Goal: Task Accomplishment & Management: Use online tool/utility

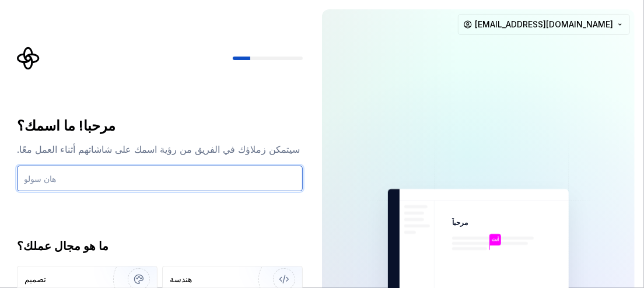
click at [70, 178] on input "text" at bounding box center [160, 179] width 286 height 26
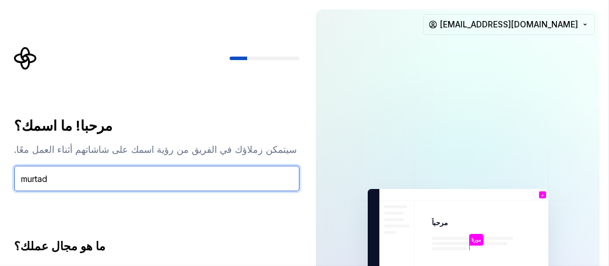
type input "murtad"
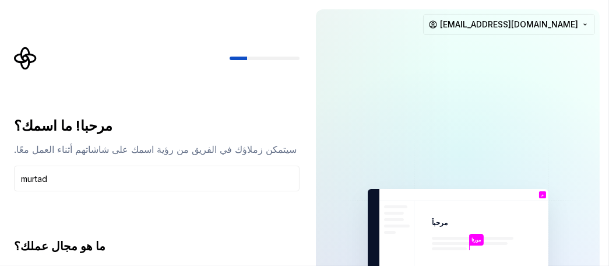
click at [63, 151] on font "سيتمكن زملاؤك في الفريق من رؤية اسمك على شاشاتهم أثناء العمل معًا." at bounding box center [155, 149] width 283 height 12
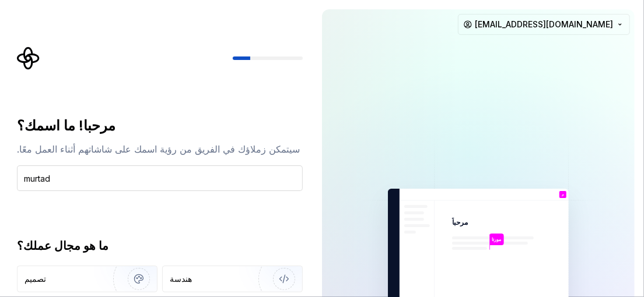
click at [98, 182] on input "murtad" at bounding box center [160, 179] width 286 height 26
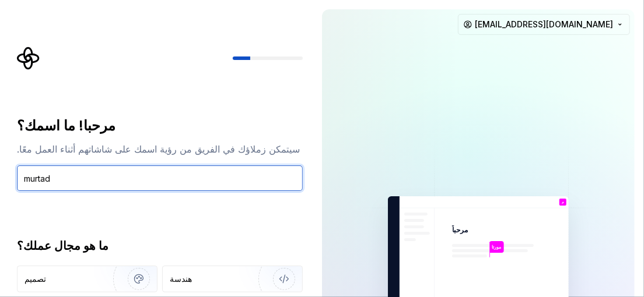
click at [72, 169] on input "murtad" at bounding box center [160, 179] width 286 height 26
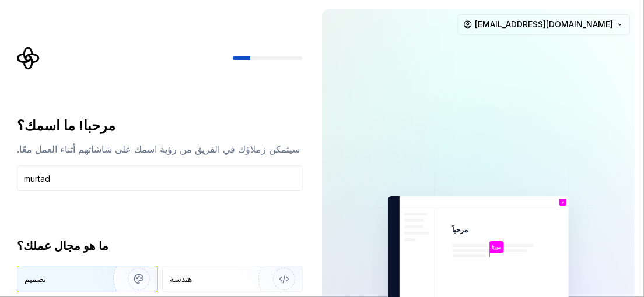
click at [75, 272] on div "تصميم" at bounding box center [86, 280] width 139 height 26
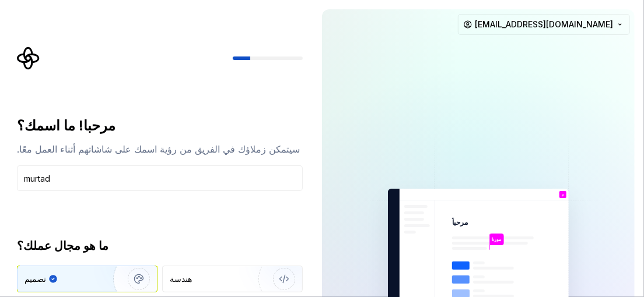
click at [134, 273] on img "button" at bounding box center [131, 279] width 75 height 78
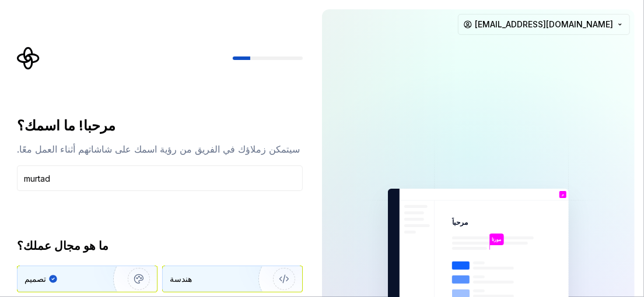
click at [188, 272] on div "هندسة" at bounding box center [232, 280] width 139 height 26
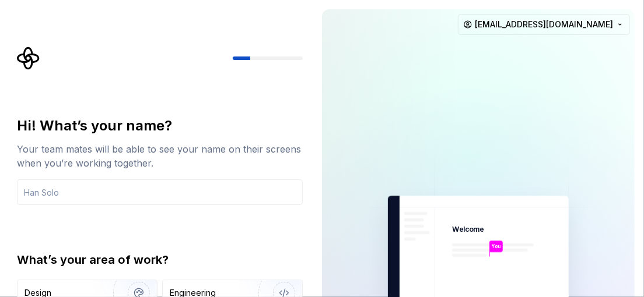
drag, startPoint x: 152, startPoint y: 79, endPoint x: 632, endPoint y: -11, distance: 489.0
click at [632, 0] on html "Hi! What’s your name? Your team mates will be able to see your name on their sc…" at bounding box center [322, 148] width 644 height 297
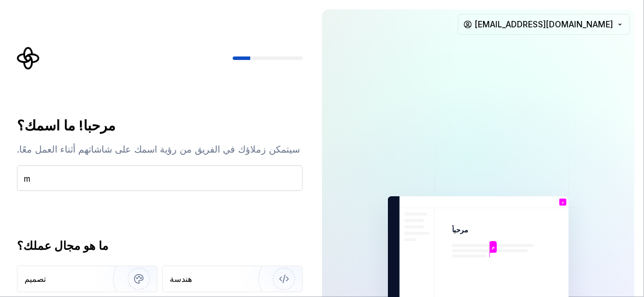
type input "murtad"
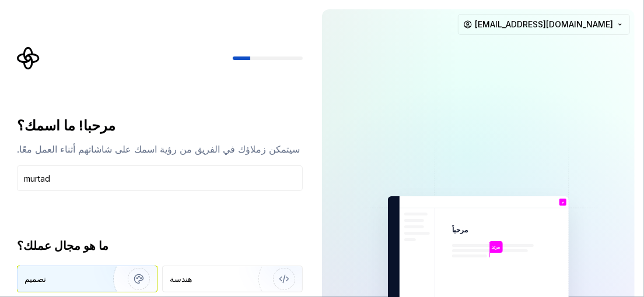
click at [79, 272] on div "تصميم" at bounding box center [86, 280] width 139 height 26
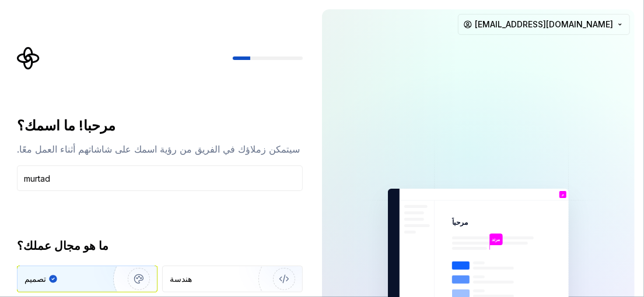
type button "Design"
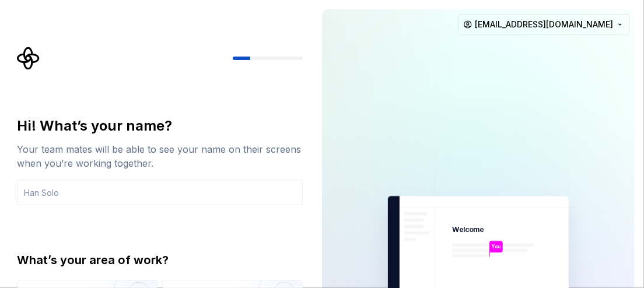
click at [148, 175] on div "Hi! What’s your name? Your team mates will be able to see your name on their sc…" at bounding box center [160, 161] width 286 height 89
click at [146, 194] on div "Hi! What’s your name? Your team mates will be able to see your name on their sc…" at bounding box center [160, 249] width 286 height 265
click at [86, 66] on div at bounding box center [160, 58] width 286 height 23
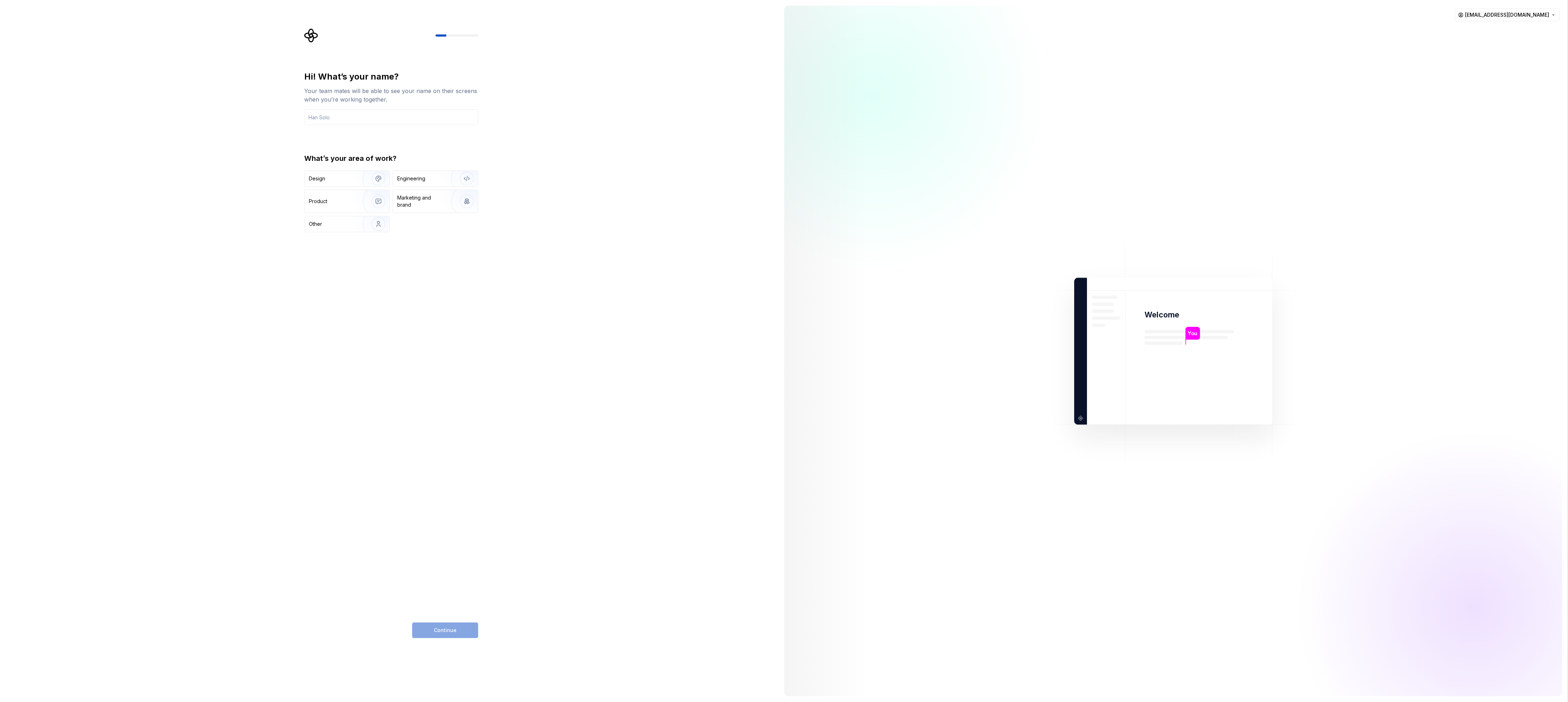
drag, startPoint x: 9, startPoint y: 2, endPoint x: 658, endPoint y: 494, distance: 814.4
click at [259, 118] on div "Hi! What’s your name? Your team mates will be able to see your name on their sc…" at bounding box center [389, 351] width 779 height 702
click at [259, 118] on input "text" at bounding box center [391, 118] width 174 height 16
type input "murtad"
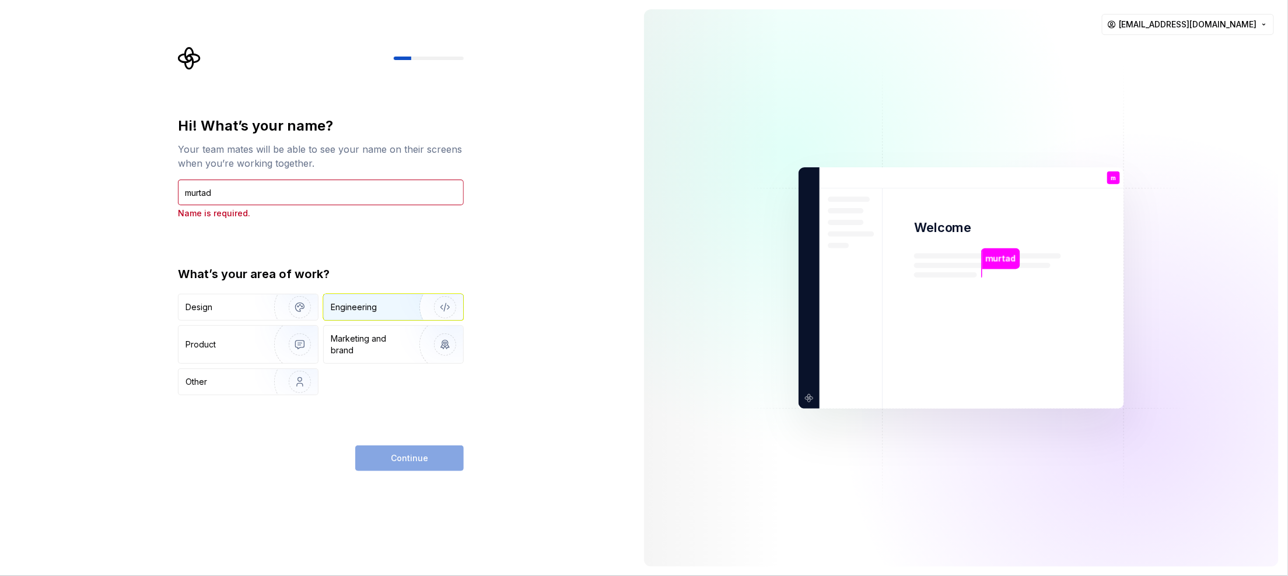
click at [350, 194] on div "Engineering" at bounding box center [354, 308] width 46 height 12
click at [413, 194] on span "Continue" at bounding box center [409, 459] width 37 height 12
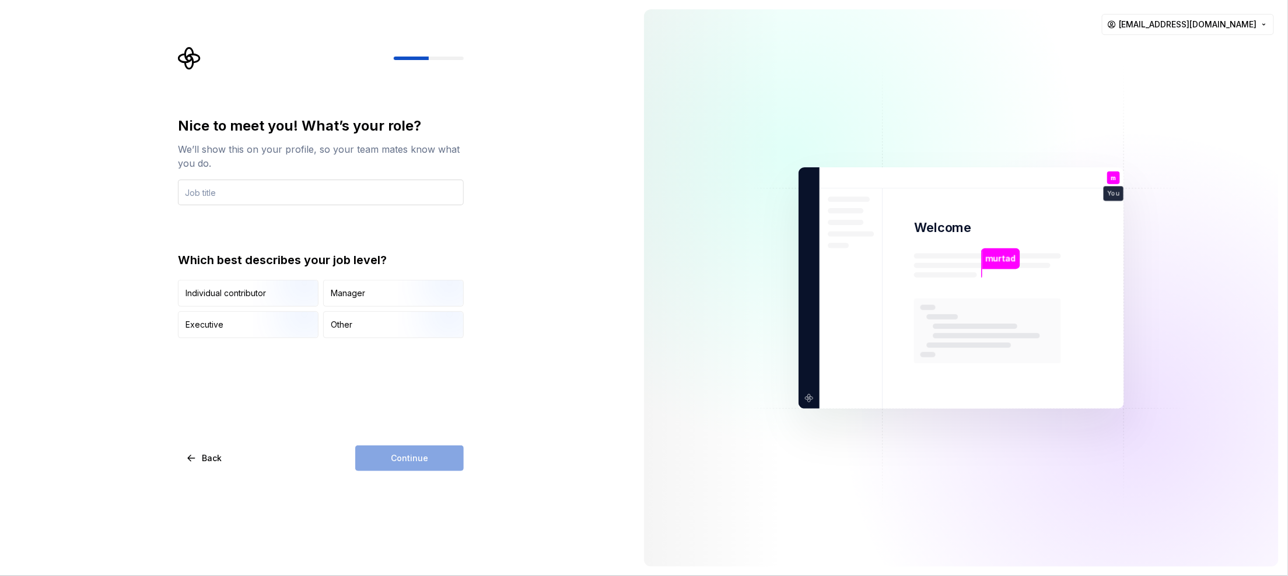
click at [249, 184] on input "text" at bounding box center [321, 193] width 286 height 26
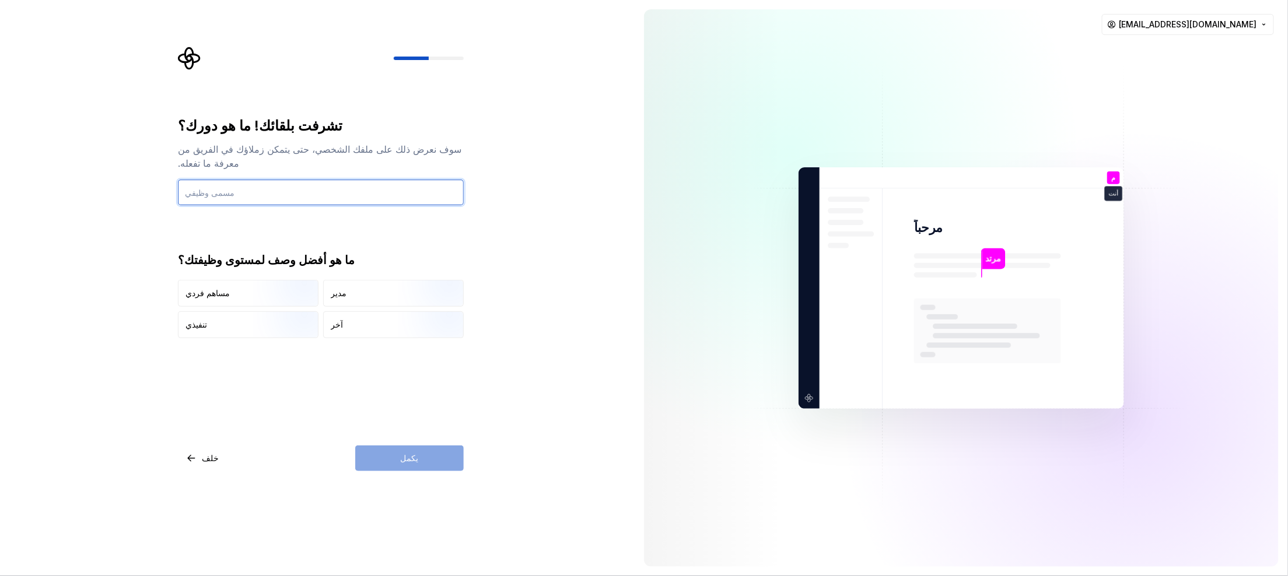
click at [321, 180] on input "text" at bounding box center [321, 193] width 286 height 26
type input "d"
type input "Application Developer"
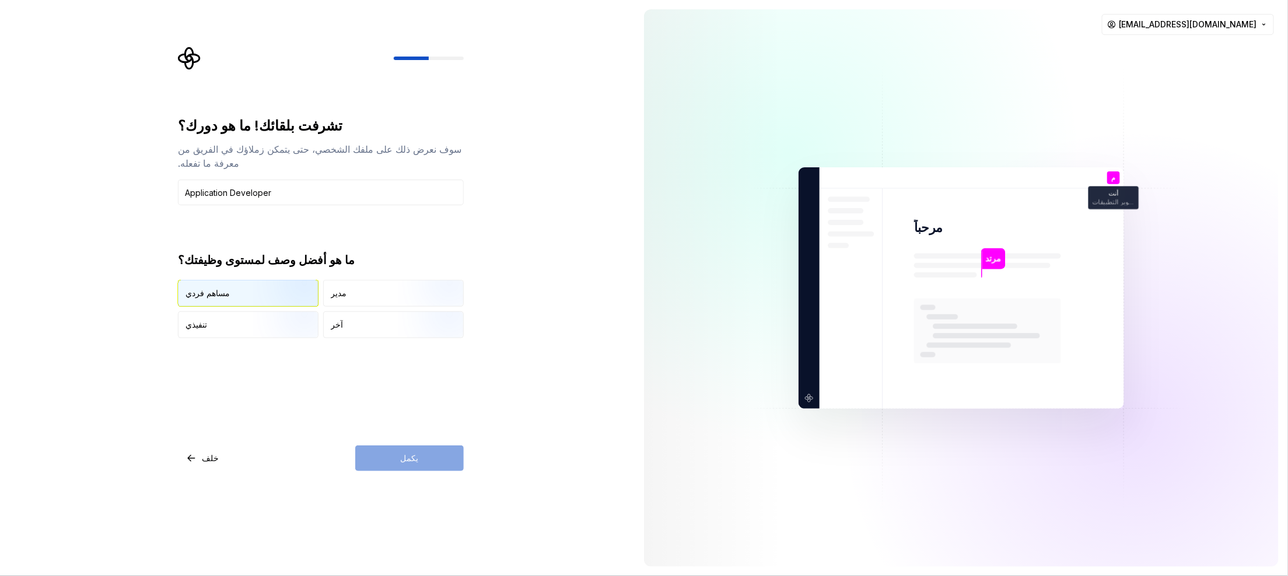
click at [269, 194] on img "button" at bounding box center [290, 308] width 75 height 78
click at [399, 194] on button "يكمل" at bounding box center [409, 459] width 108 height 26
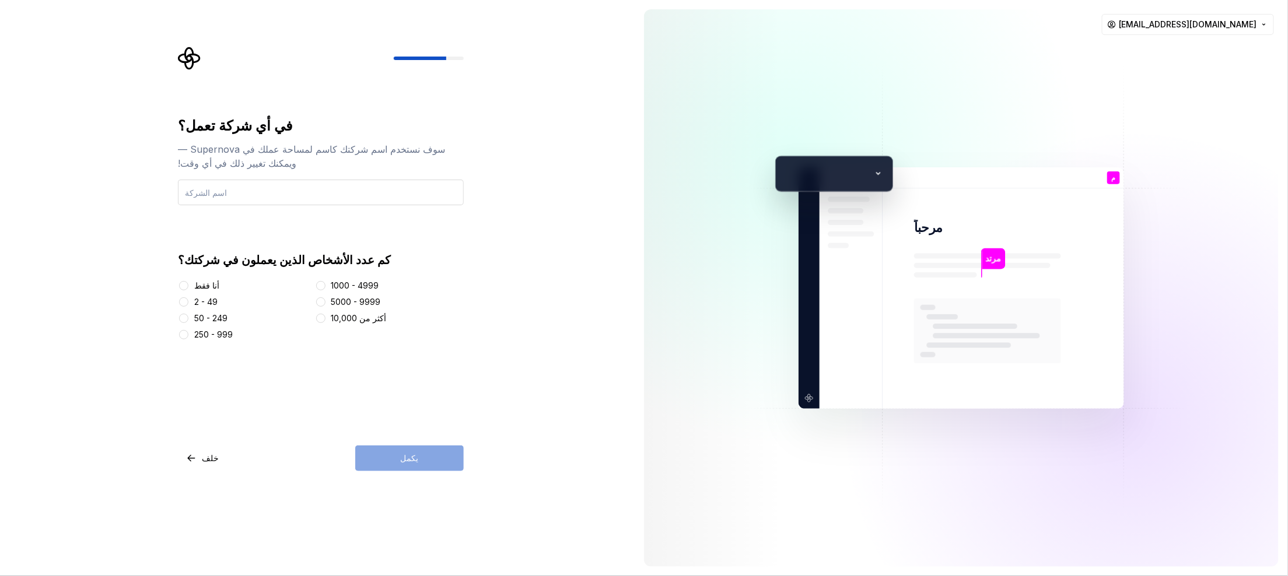
click at [261, 192] on input "text" at bounding box center [321, 193] width 286 height 26
click at [180, 194] on div "أنا فقط 2 - 49 50 - 249 250 - 999 1000 - 4999 5000 - 9999 أكثر من 10,000" at bounding box center [321, 310] width 286 height 61
click at [185, 194] on div at bounding box center [184, 286] width 12 height 12
click at [187, 194] on button "أنا فقط" at bounding box center [183, 285] width 9 height 9
click at [216, 194] on input "text" at bounding box center [321, 193] width 286 height 26
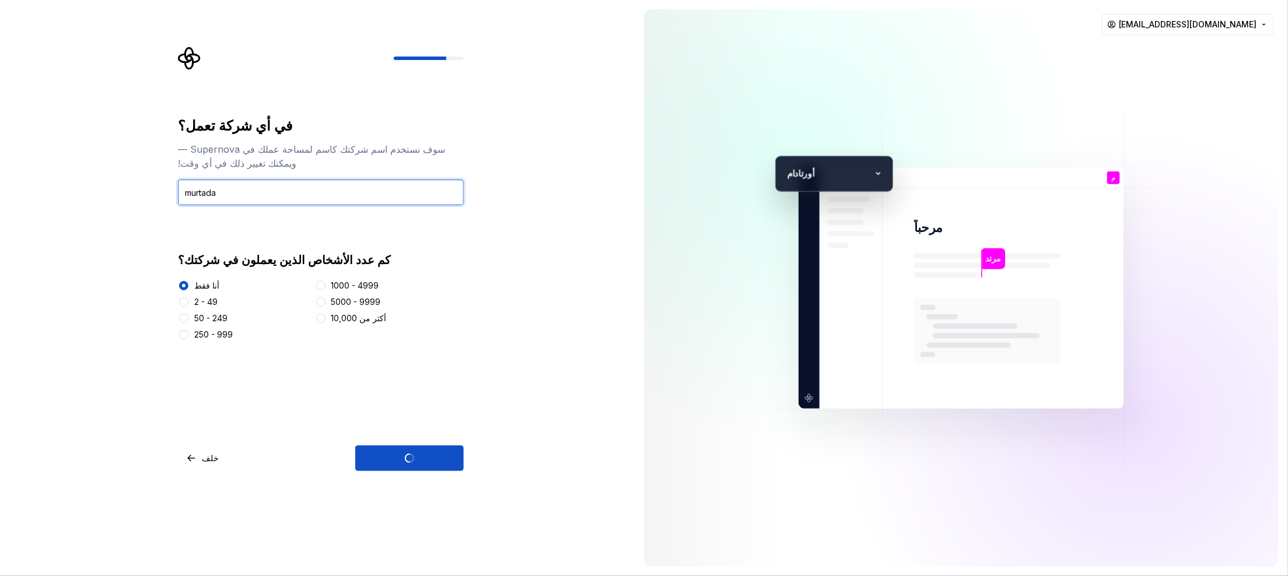
type input "urtada"
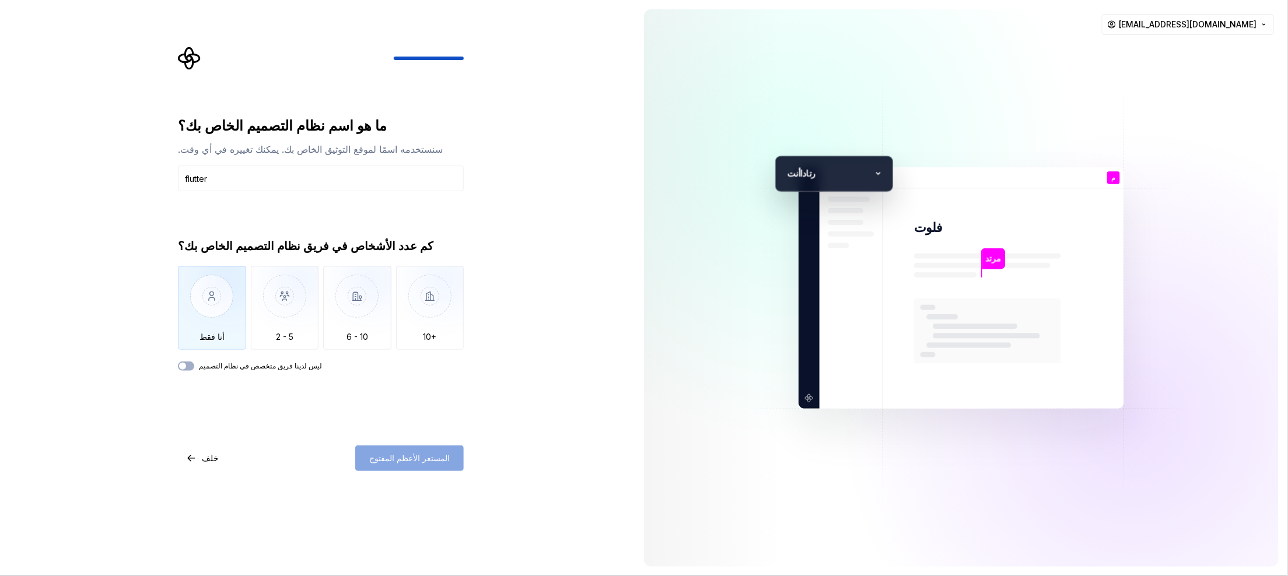
type input "flutter"
click at [199, 194] on img "button" at bounding box center [212, 305] width 68 height 78
click at [423, 194] on font "المستعر الأعظم المفتوح" at bounding box center [409, 458] width 80 height 10
click at [191, 194] on div "كم عدد الأشخاص في فريق نظام التصميم الخاص بك؟ أنا فقط 2 - 5 6 - 10 10+ ليس لدين…" at bounding box center [321, 304] width 286 height 133
click at [180, 194] on span "button" at bounding box center [182, 366] width 7 height 7
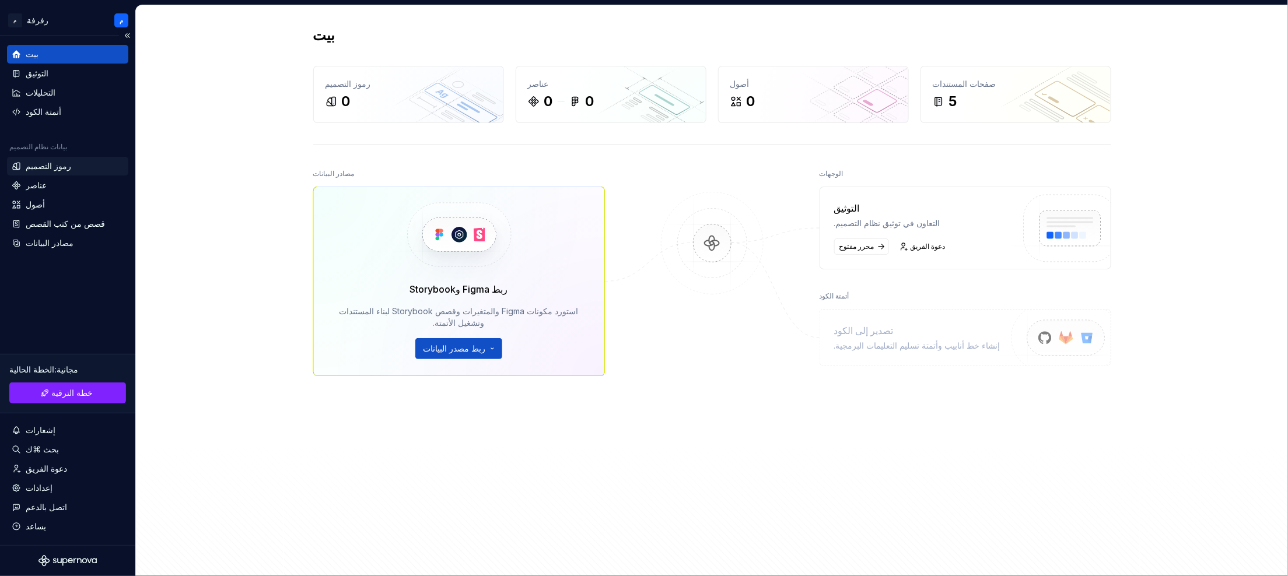
click at [65, 170] on font "رموز التصميم" at bounding box center [48, 166] width 45 height 10
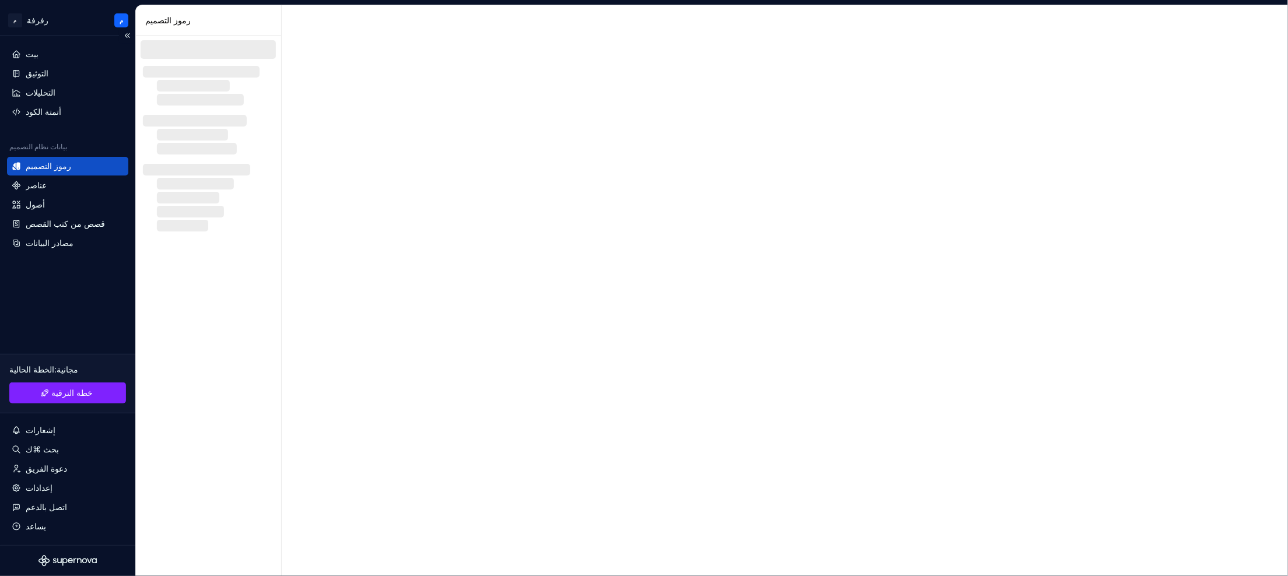
click at [40, 143] on font "بيانات نظام التصميم" at bounding box center [38, 146] width 58 height 9
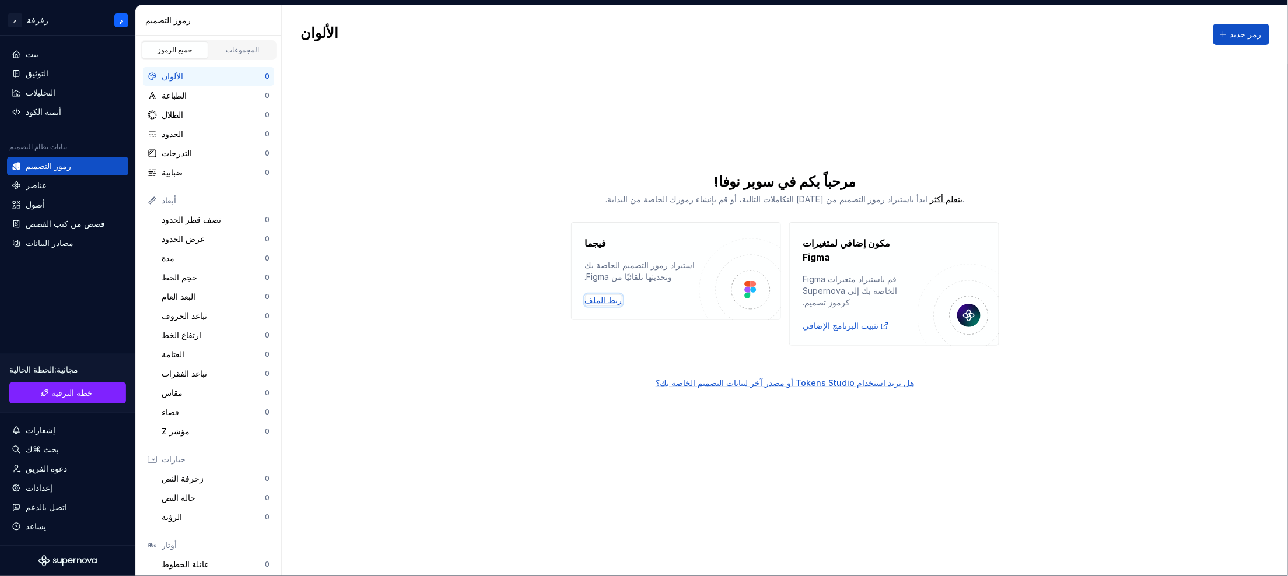
click at [425, 194] on font "ربط الملف" at bounding box center [603, 300] width 37 height 10
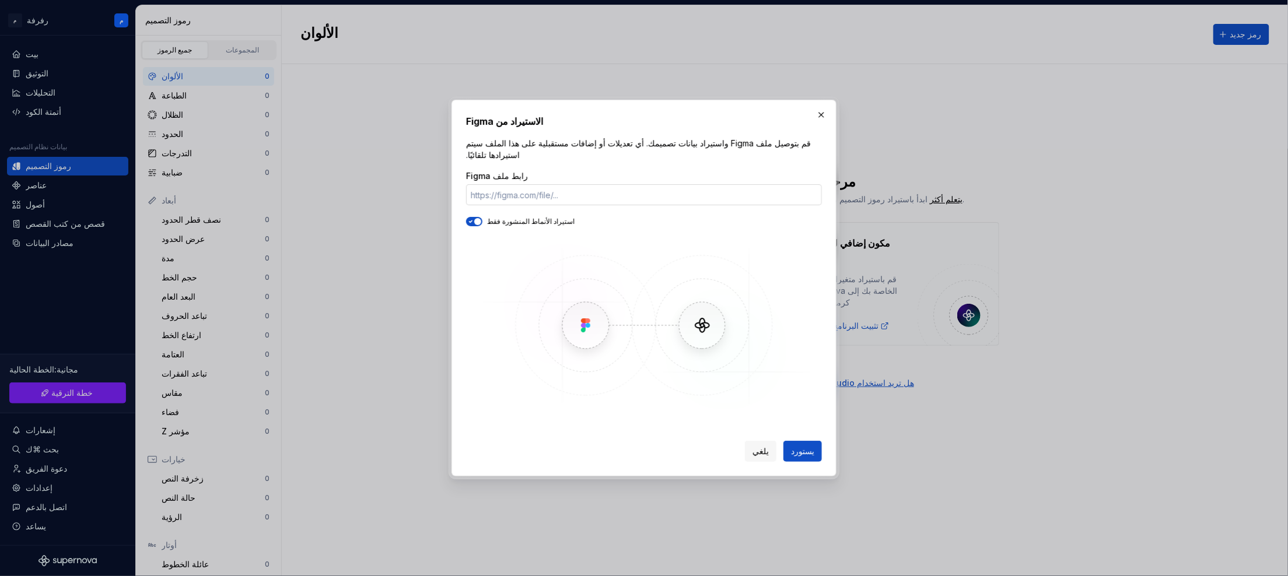
click at [425, 190] on input "رابط ملف Figma" at bounding box center [644, 194] width 356 height 21
type input "https://www.figma.com/design/zfGyrU03kEcCbr0HDNV69q/Trolly--Copy-?node-id=575-3…"
click at [425, 194] on font "يستورد" at bounding box center [802, 451] width 23 height 10
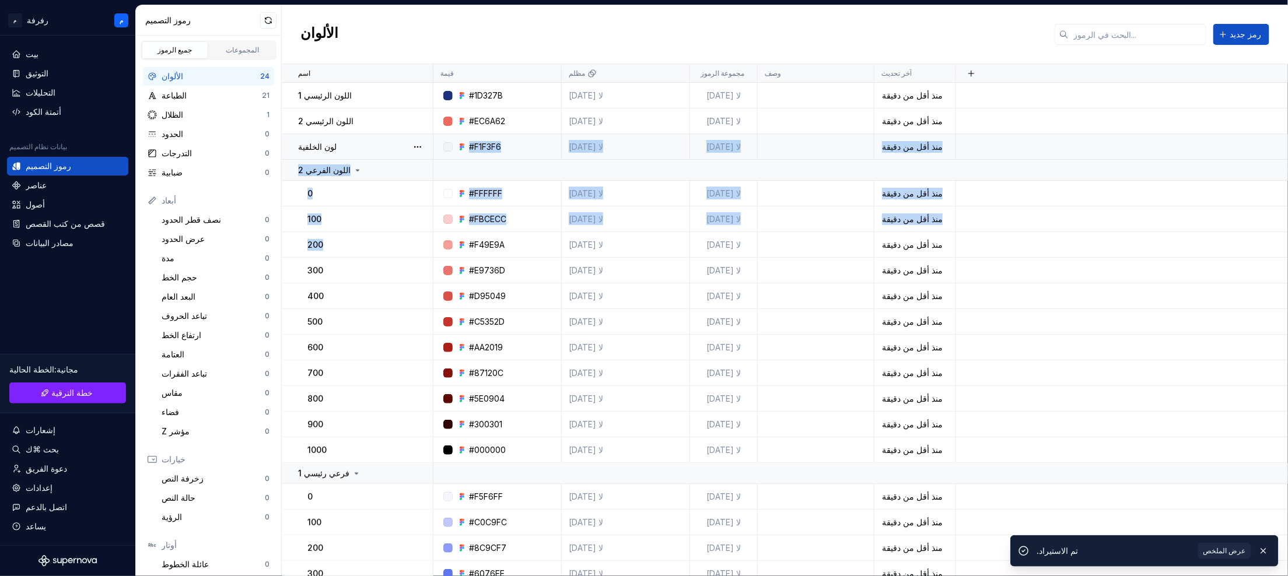
drag, startPoint x: 378, startPoint y: 257, endPoint x: 360, endPoint y: 159, distance: 100.2
click at [360, 159] on tbody "اللون الرئيسي 1 #1D327B لا أحد لا أحد منذ أقل من دقيقة اللون الرئيسي 2 #EC6A62 …" at bounding box center [785, 412] width 1006 height 658
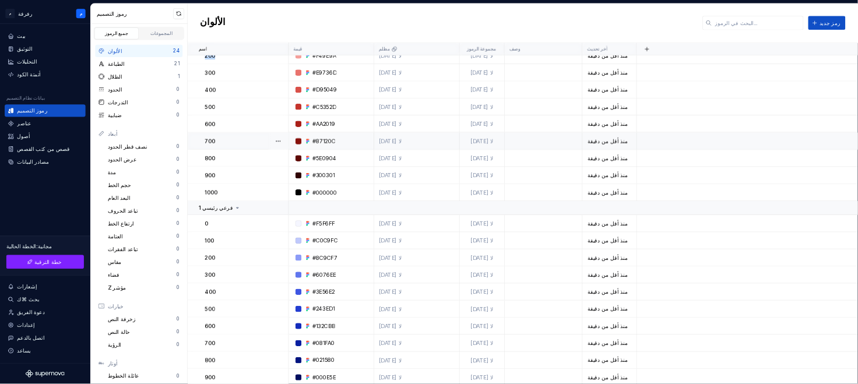
scroll to position [164, 0]
click at [47, 107] on font "أتمتة الكود" at bounding box center [44, 112] width 36 height 10
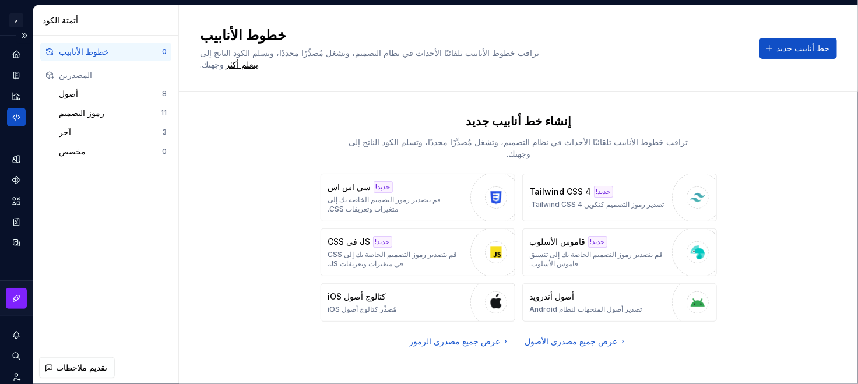
click at [219, 194] on div "إنشاء خط أنابيب جديد تراقب خطوط الأنابيب تلقائيًا الأحداث في نظام التصميم، وتشغ…" at bounding box center [518, 230] width 637 height 234
click at [425, 40] on button "خط أنابيب جديد" at bounding box center [799, 48] width 78 height 21
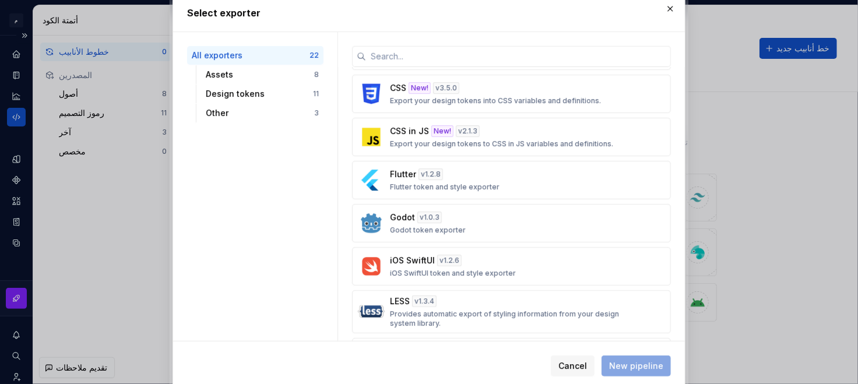
scroll to position [468, 0]
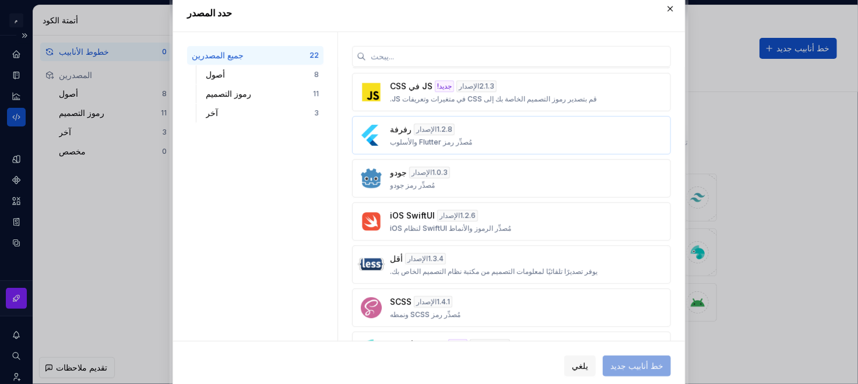
click at [390, 139] on font "مُصدِّر رمز Flutter والأسلوب" at bounding box center [431, 142] width 82 height 9
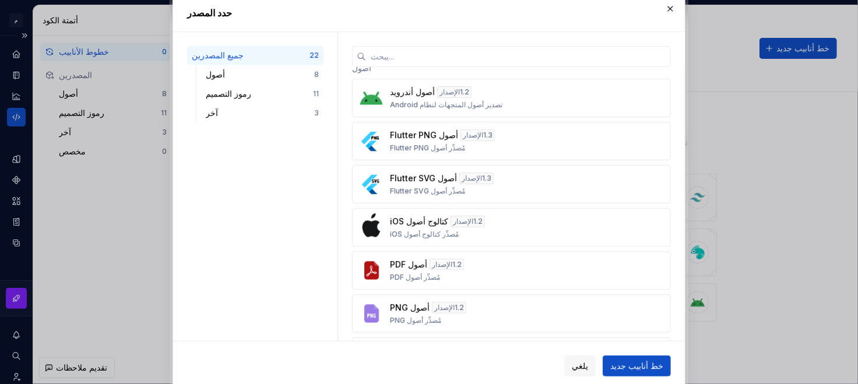
scroll to position [0, 0]
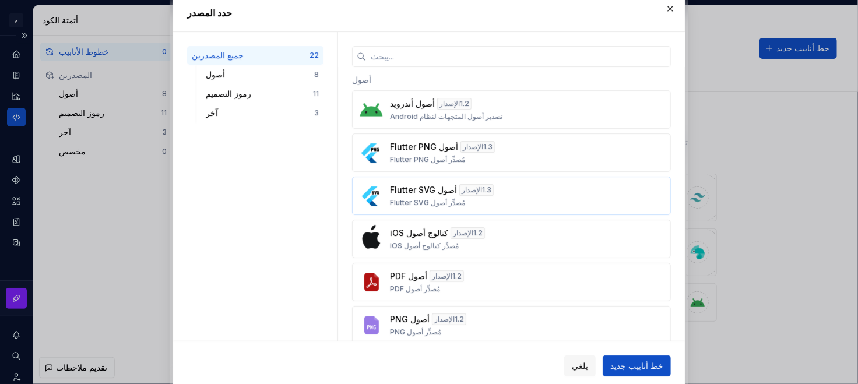
click at [425, 190] on font "أصول Flutter SVG" at bounding box center [423, 190] width 67 height 10
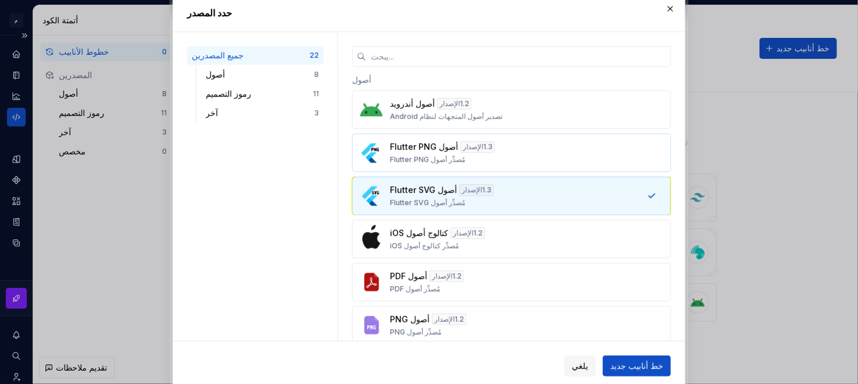
click at [425, 143] on font "أصول Flutter PNG" at bounding box center [424, 147] width 68 height 10
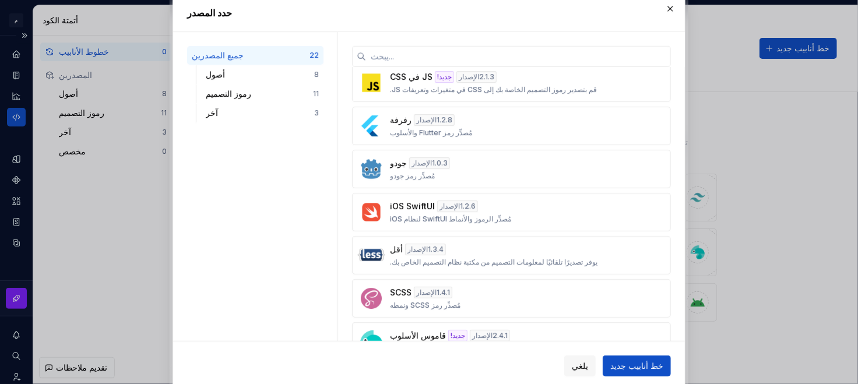
scroll to position [503, 0]
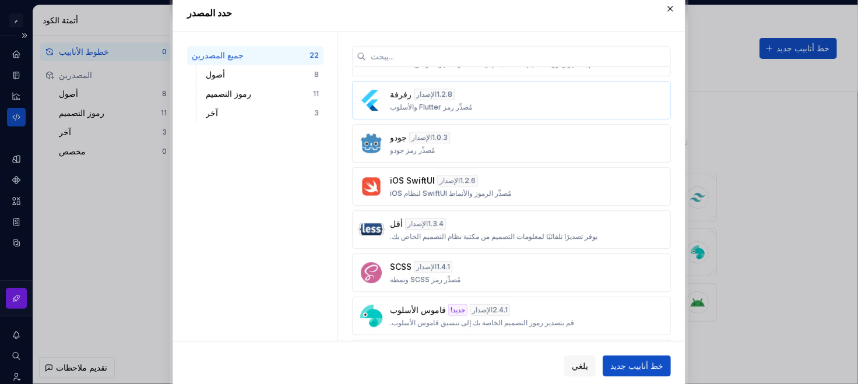
click at [425, 103] on font "مُصدِّر رمز Flutter والأسلوب" at bounding box center [431, 107] width 82 height 9
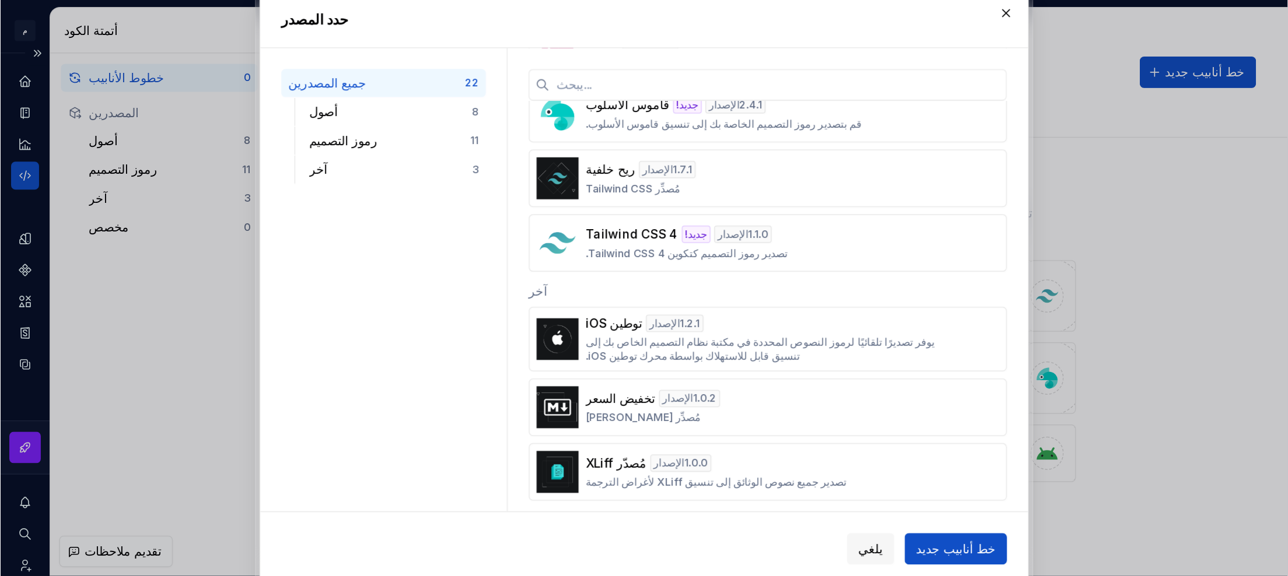
scroll to position [744, 0]
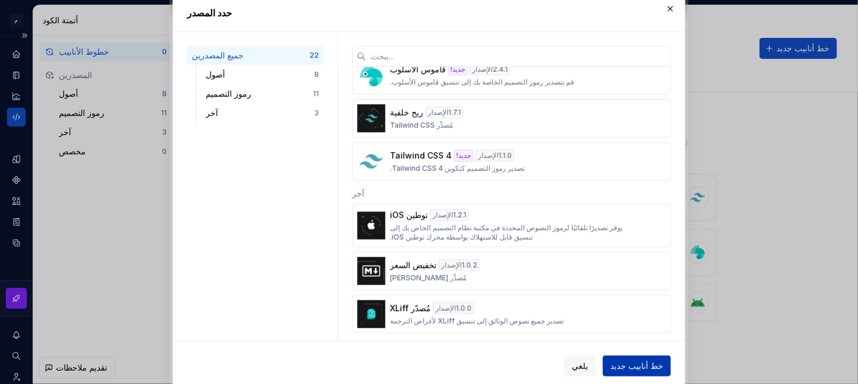
click at [425, 194] on font "خط أنابيب جديد" at bounding box center [637, 366] width 53 height 10
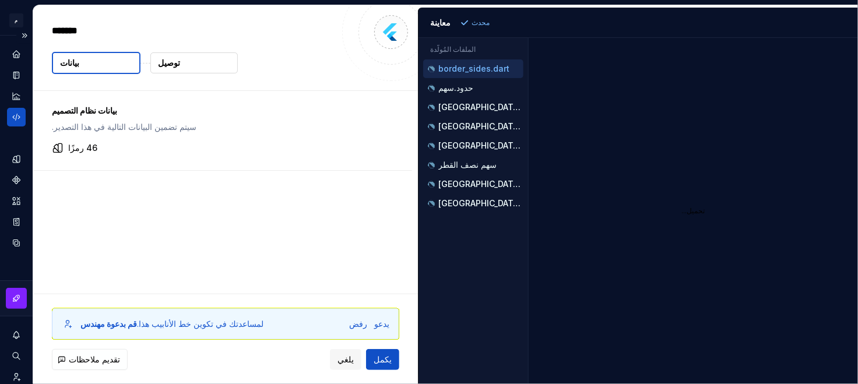
click at [176, 63] on font "توصيل" at bounding box center [169, 63] width 22 height 10
click at [116, 65] on button "بيانات" at bounding box center [96, 63] width 89 height 22
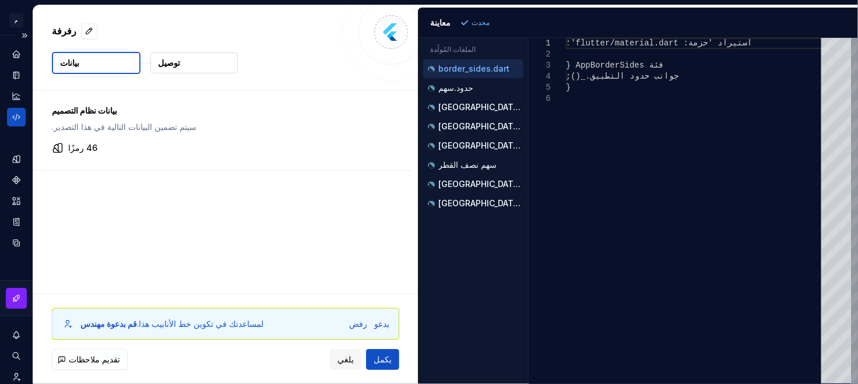
click at [172, 68] on p "توصيل" at bounding box center [169, 63] width 22 height 12
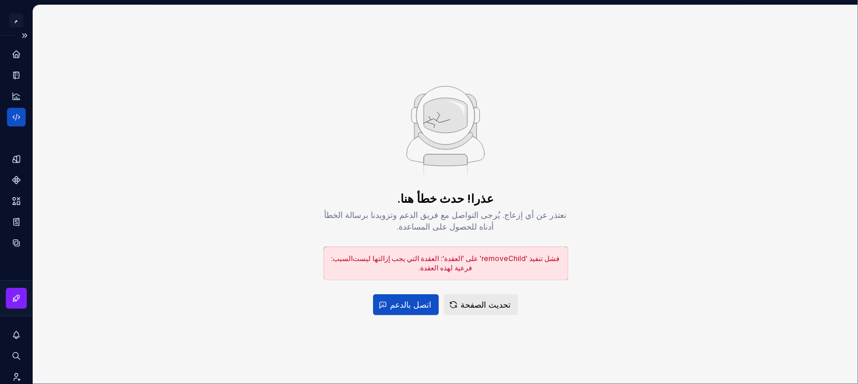
click at [425, 194] on font "تحديث الصفحة" at bounding box center [486, 305] width 50 height 10
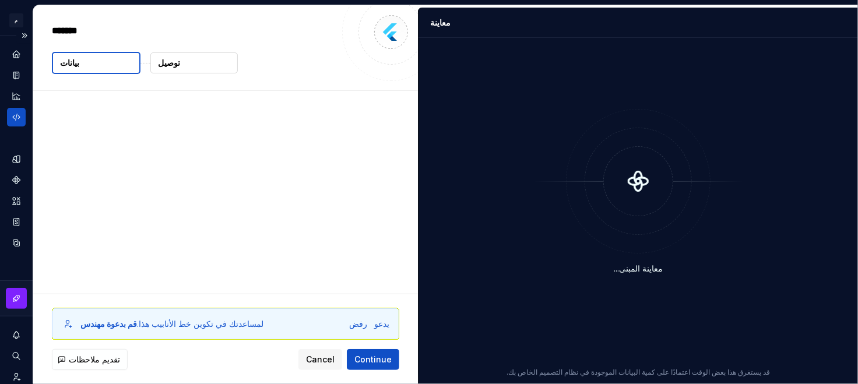
type textarea "*"
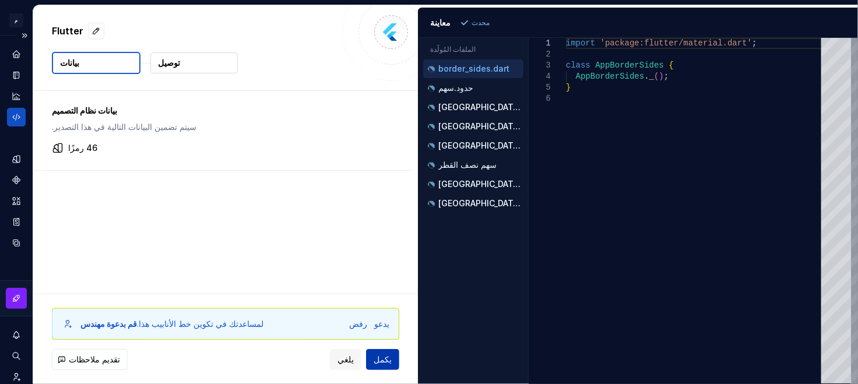
click at [378, 194] on font "يكمل" at bounding box center [383, 360] width 18 height 10
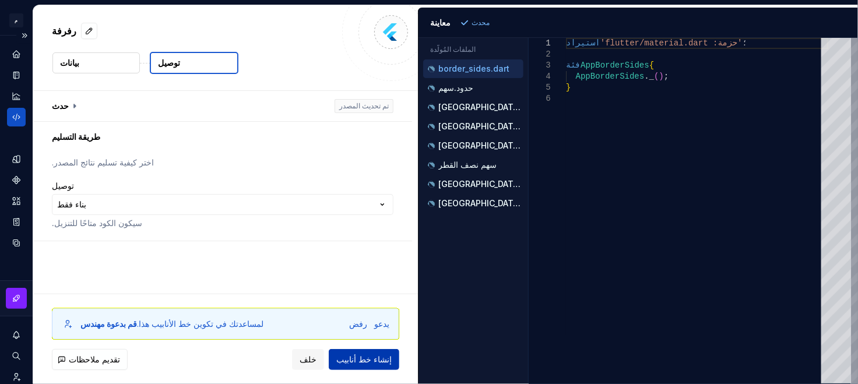
click at [378, 194] on font "إنشاء خط أنابيب" at bounding box center [364, 360] width 55 height 10
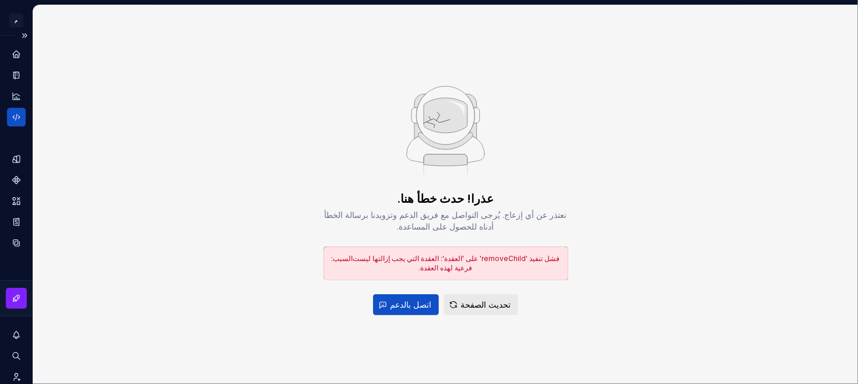
click at [425, 194] on font "تحديث الصفحة" at bounding box center [486, 305] width 50 height 10
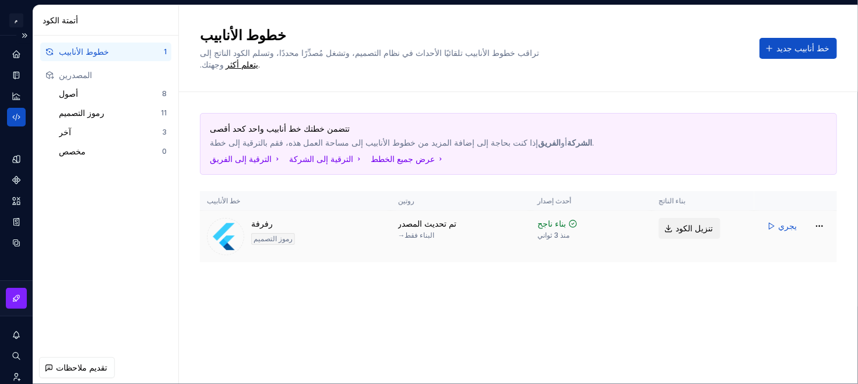
click at [425, 194] on link "تنزيل الكود" at bounding box center [690, 228] width 62 height 21
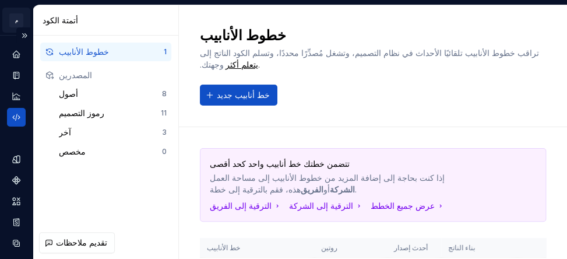
click at [21, 17] on html "النص الأصلي تقييم هذه الترجمة سيتم استخدام ملاحظاتك وآرائك للمساعدة في تحسين "ت…" at bounding box center [283, 129] width 567 height 259
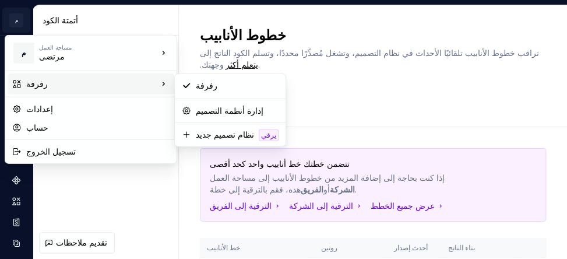
click at [38, 86] on font "رفرفة" at bounding box center [37, 84] width 22 height 10
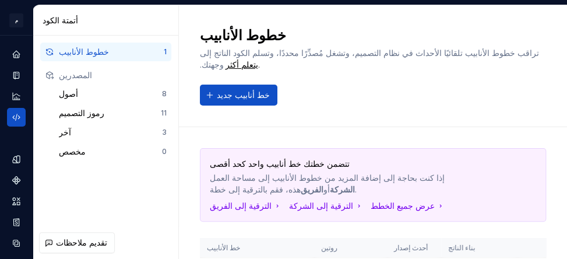
click at [300, 171] on html "النص الأصلي تقييم هذه الترجمة سيتم استخدام ملاحظاتك وآرائك للمساعدة في تحسين "ت…" at bounding box center [283, 129] width 567 height 259
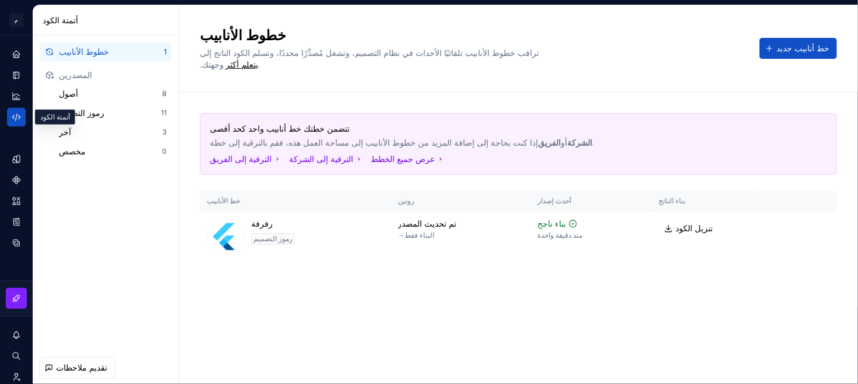
click at [17, 112] on icon "أتمتة الكود" at bounding box center [16, 117] width 10 height 10
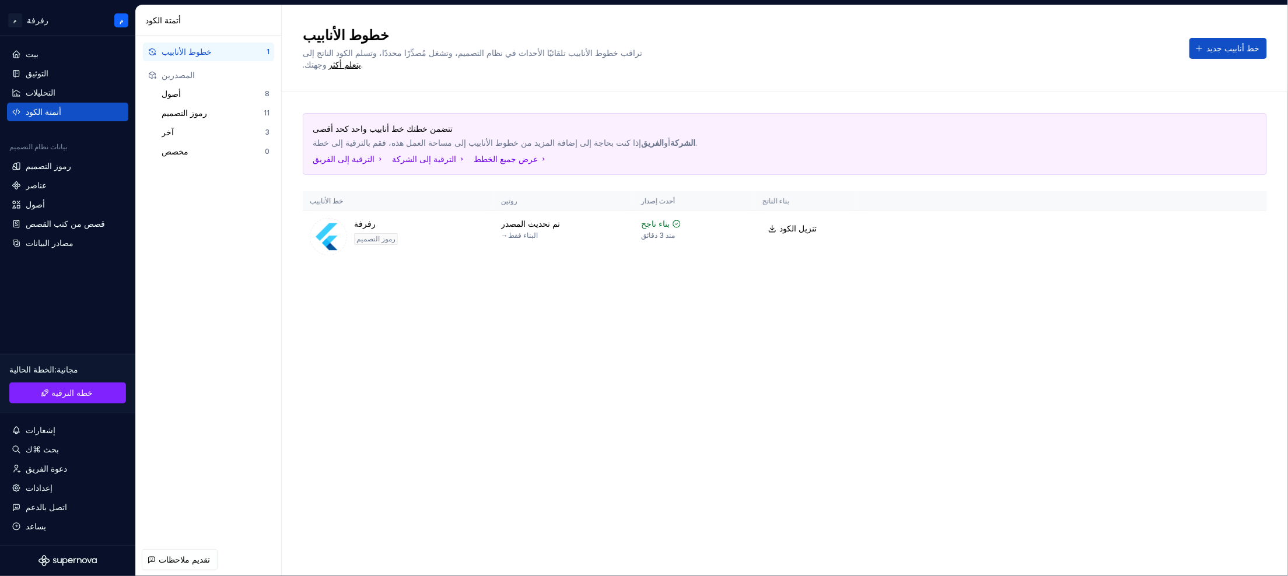
click at [42, 110] on font "أتمتة الكود" at bounding box center [44, 112] width 36 height 10
click at [381, 194] on div "رفرفة رموز التصميم" at bounding box center [376, 236] width 44 height 37
click at [342, 194] on div at bounding box center [328, 236] width 37 height 37
click at [45, 56] on div "بيت" at bounding box center [68, 54] width 112 height 12
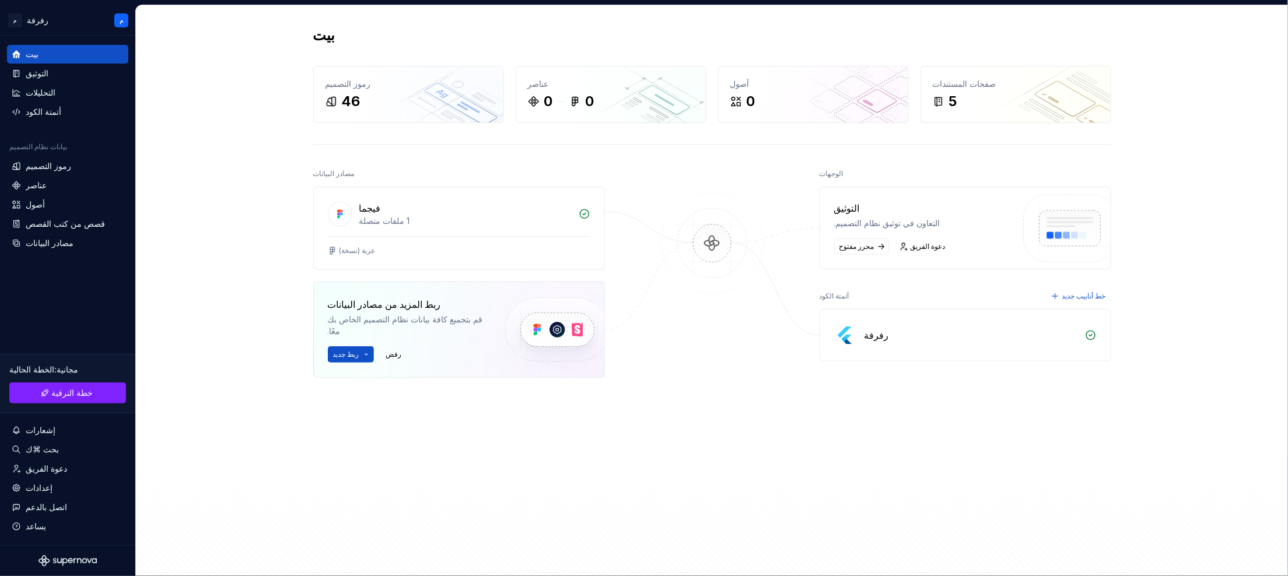
click at [425, 194] on div "رفرفة" at bounding box center [965, 335] width 290 height 51
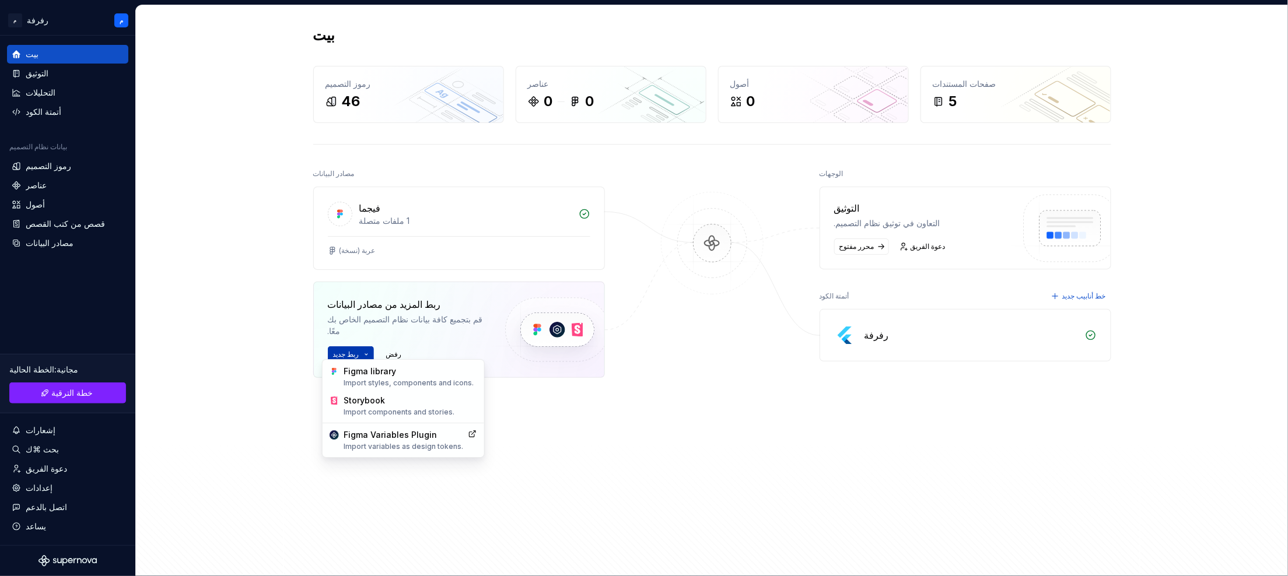
click at [348, 194] on html "النص الأصلي تقييم هذه الترجمة سيتم استخدام ملاحظاتك وآرائك للمساعدة في تحسين "ت…" at bounding box center [644, 288] width 1288 height 576
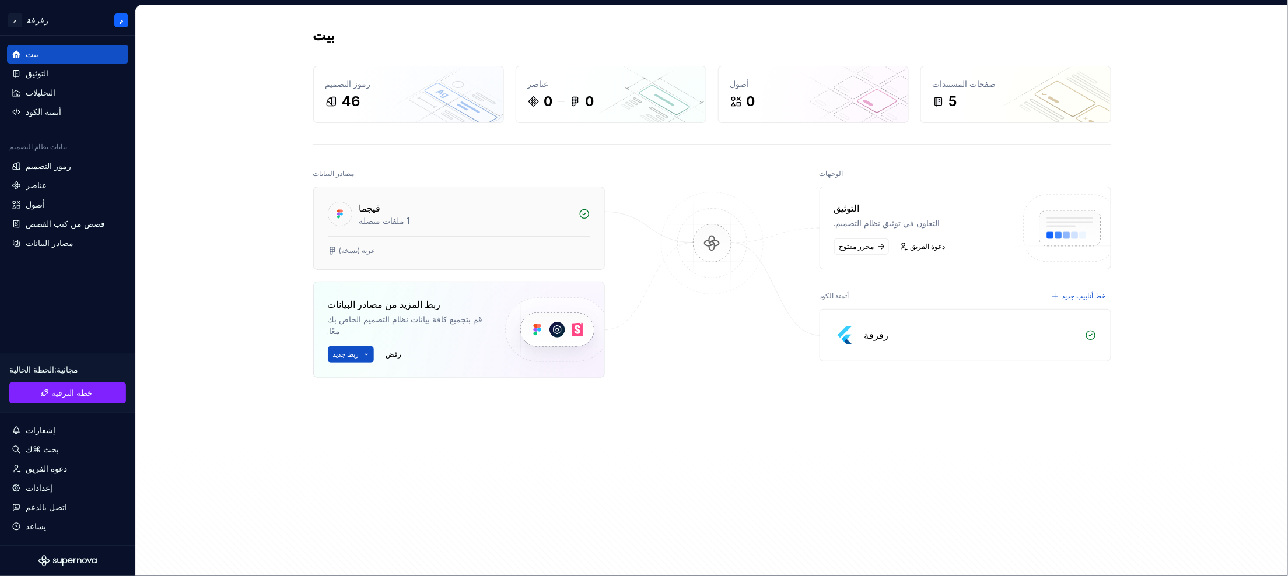
click at [384, 194] on html "النص الأصلي تقييم هذه الترجمة سيتم استخدام ملاحظاتك وآرائك للمساعدة في تحسين "ت…" at bounding box center [644, 288] width 1288 height 576
click at [425, 194] on div "ربط المزيد من مصادر البيانات قم بتجميع كافة بيانات نظام التصميم الخاص بك معًا. …" at bounding box center [406, 329] width 157 height 65
click at [351, 194] on html "النص الأصلي تقييم هذه الترجمة سيتم استخدام ملاحظاتك وآرائك للمساعدة في تحسين "ت…" at bounding box center [644, 288] width 1288 height 576
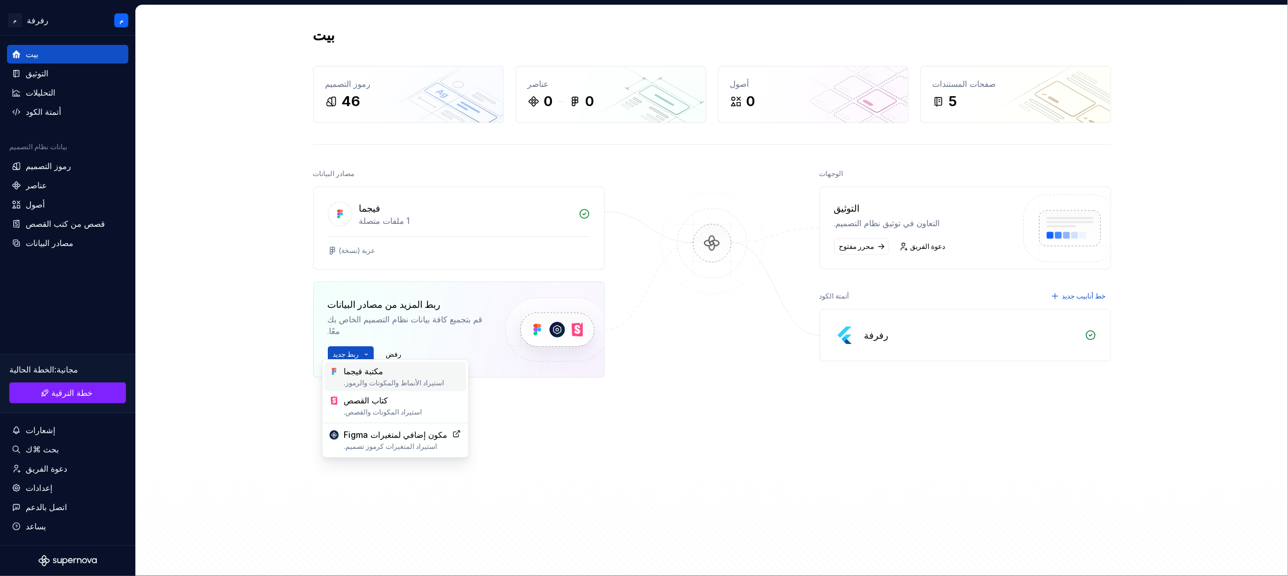
click at [383, 194] on font "مكتبة فيجما" at bounding box center [403, 372] width 118 height 12
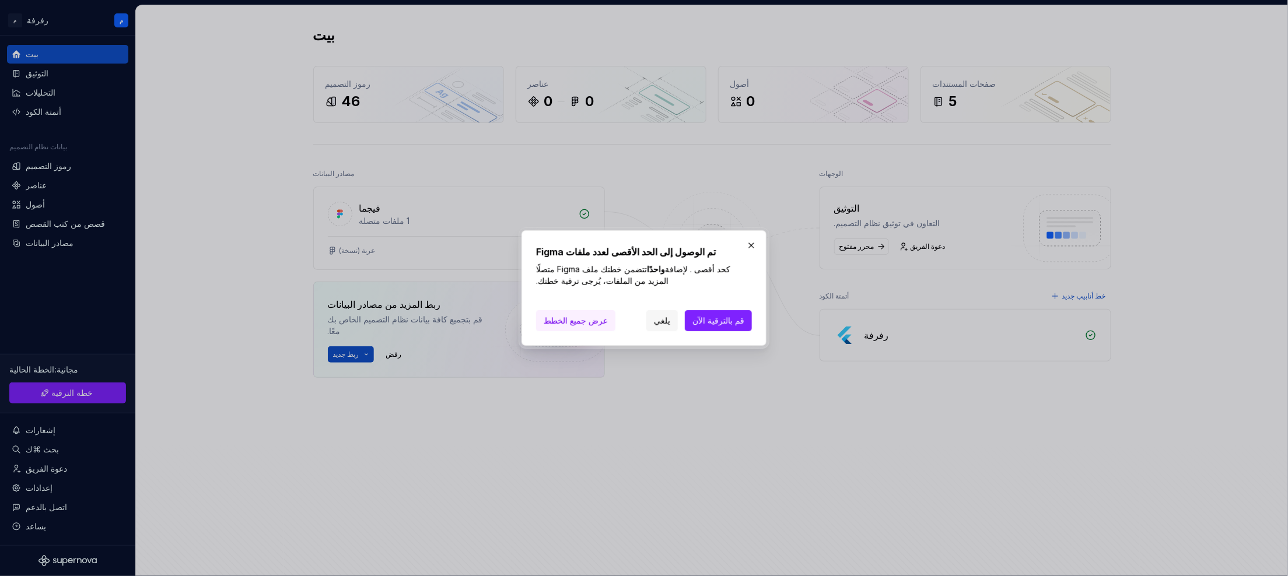
click at [425, 194] on font "عرض جميع الخطط" at bounding box center [576, 321] width 64 height 10
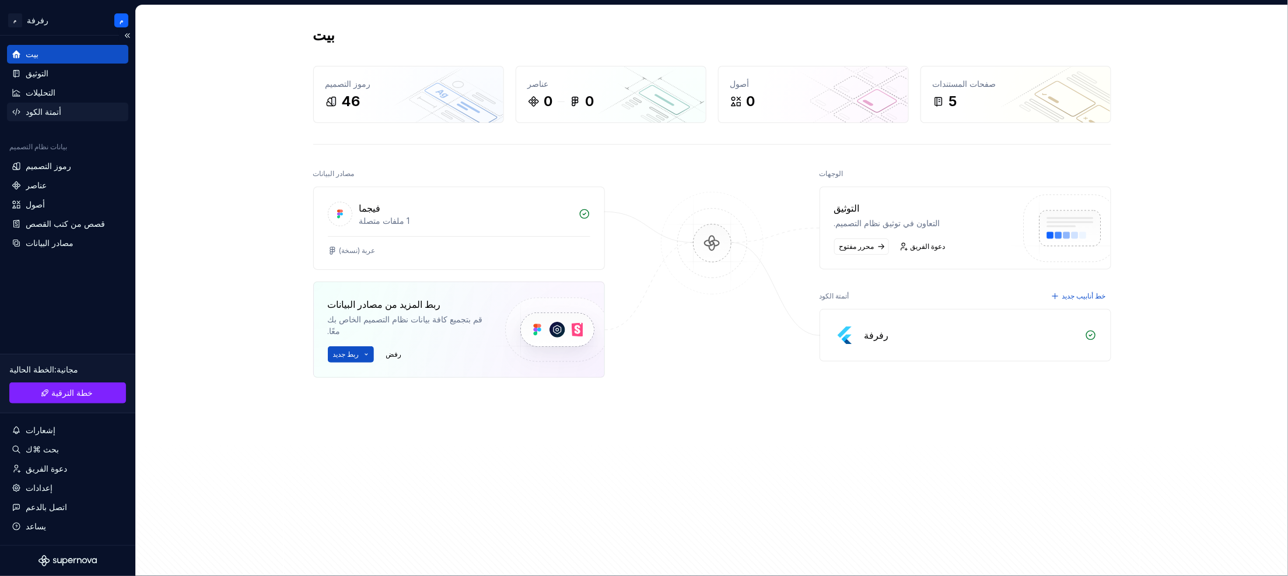
click at [57, 107] on div "أتمتة الكود" at bounding box center [68, 112] width 112 height 12
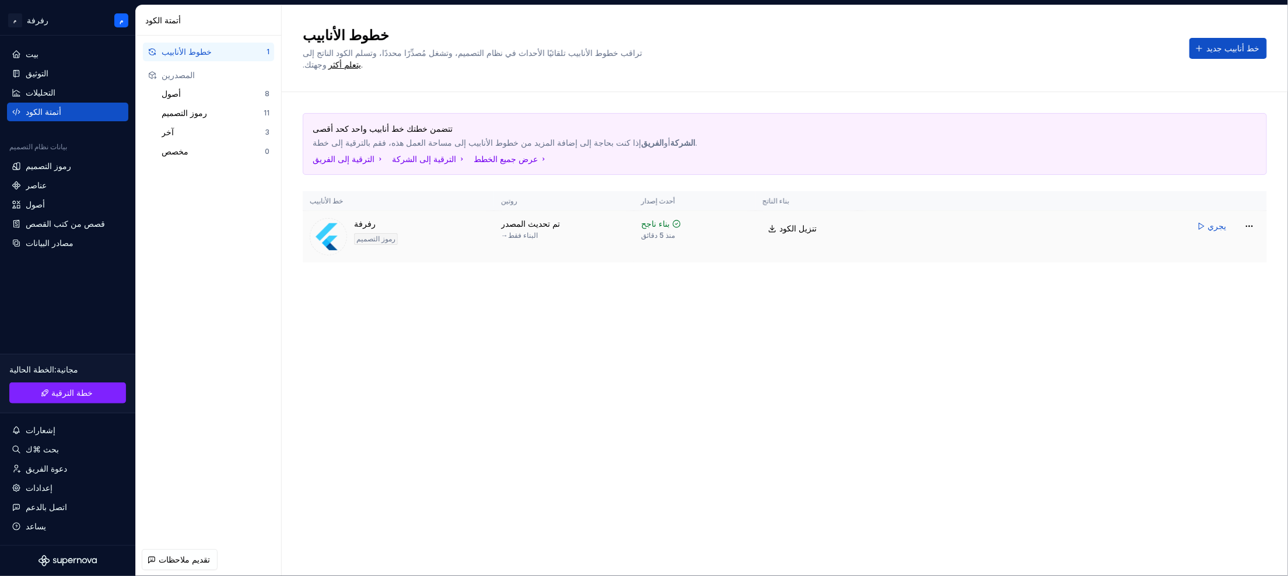
click at [372, 218] on div "رفرفة رموز التصميم" at bounding box center [376, 236] width 44 height 37
click at [1202, 216] on button "يجري" at bounding box center [1212, 226] width 43 height 21
click at [1219, 43] on font "خط أنابيب جديد" at bounding box center [1232, 48] width 53 height 10
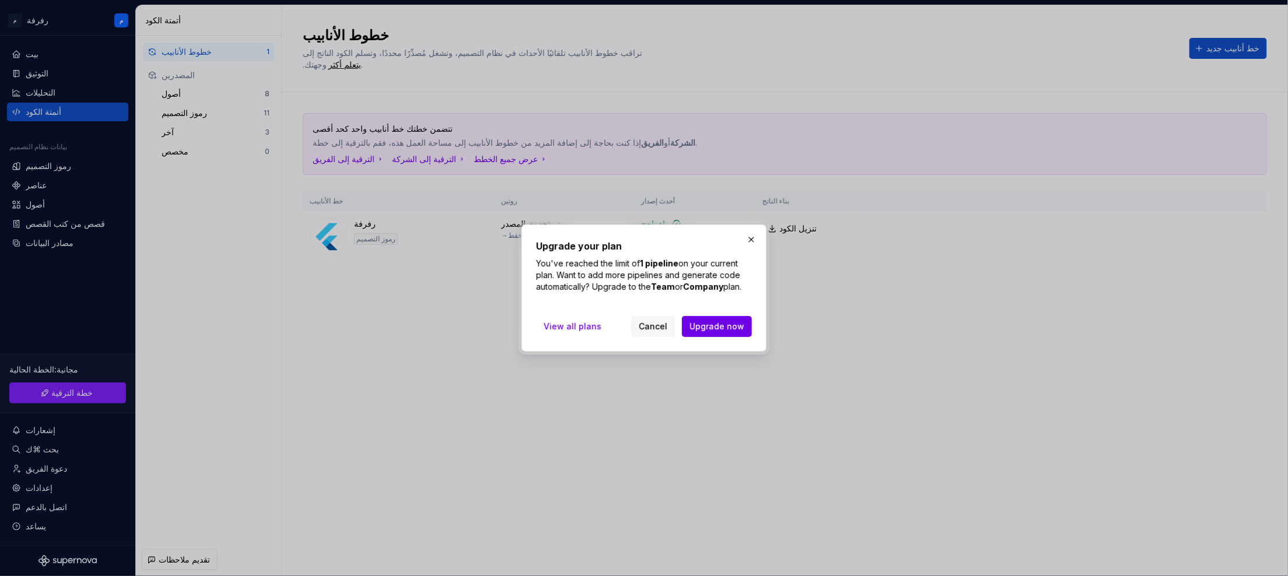
click at [708, 324] on span "Upgrade now" at bounding box center [716, 327] width 55 height 12
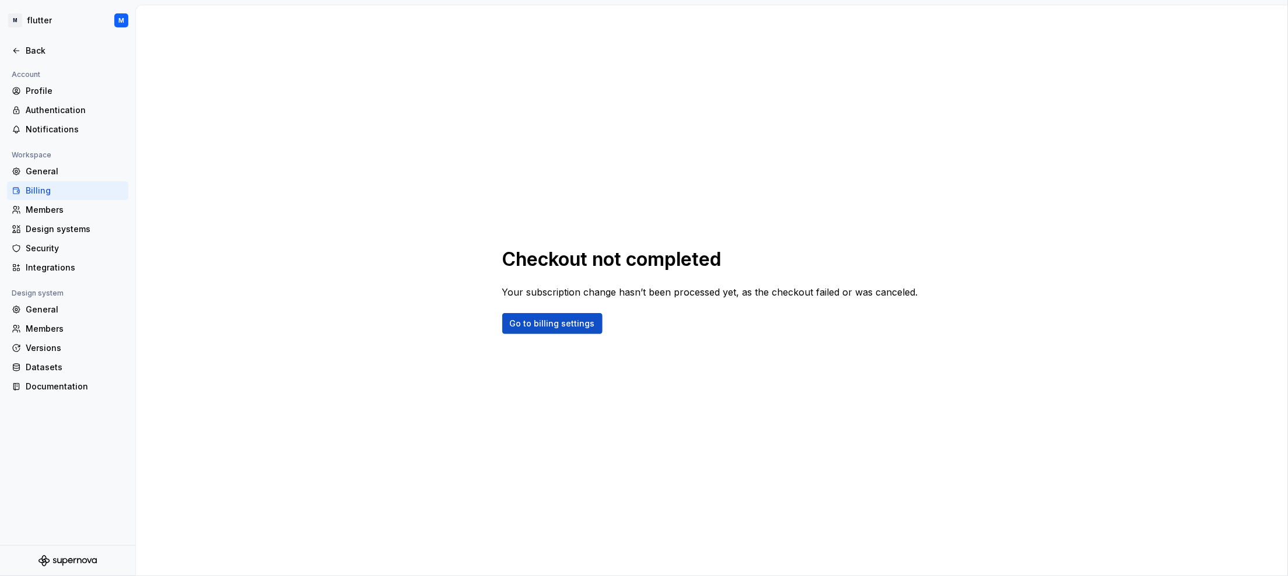
click at [310, 263] on div "Checkout not completed Your subscription change hasn’t been processed yet, as t…" at bounding box center [712, 290] width 1152 height 571
click at [65, 93] on div "Profile" at bounding box center [75, 91] width 98 height 12
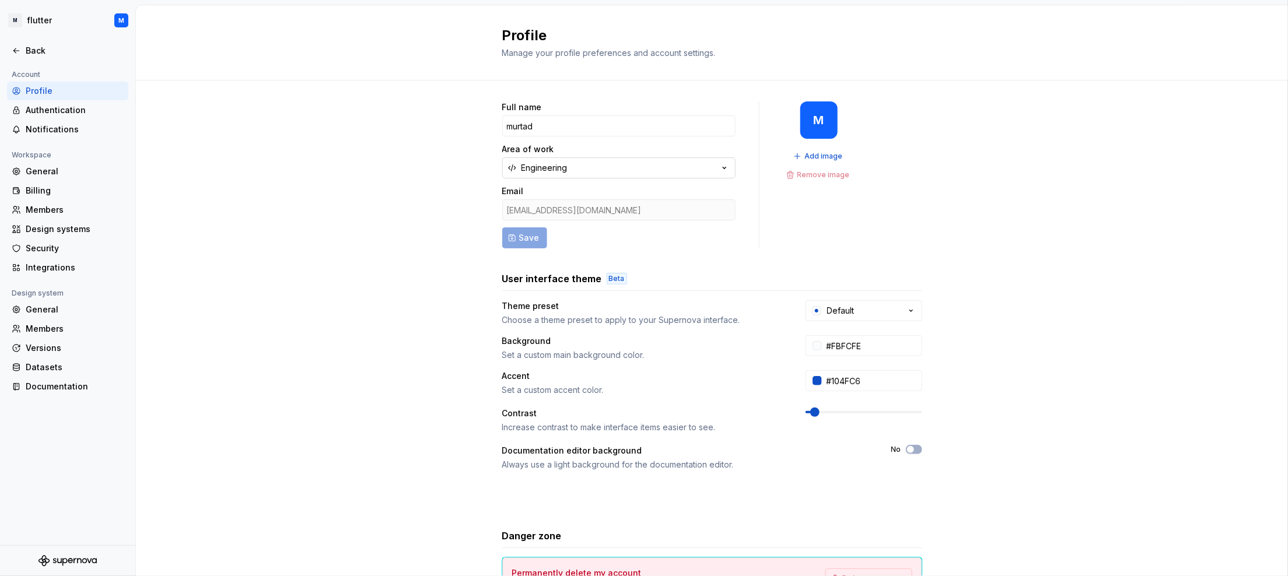
click at [555, 169] on div "Engineering" at bounding box center [544, 168] width 46 height 12
click at [765, 241] on div "Full name murtad Area of work Engineering Email arfatcompi@gmail.com Save M Add…" at bounding box center [712, 174] width 420 height 147
click at [29, 194] on div "Billing" at bounding box center [75, 191] width 98 height 12
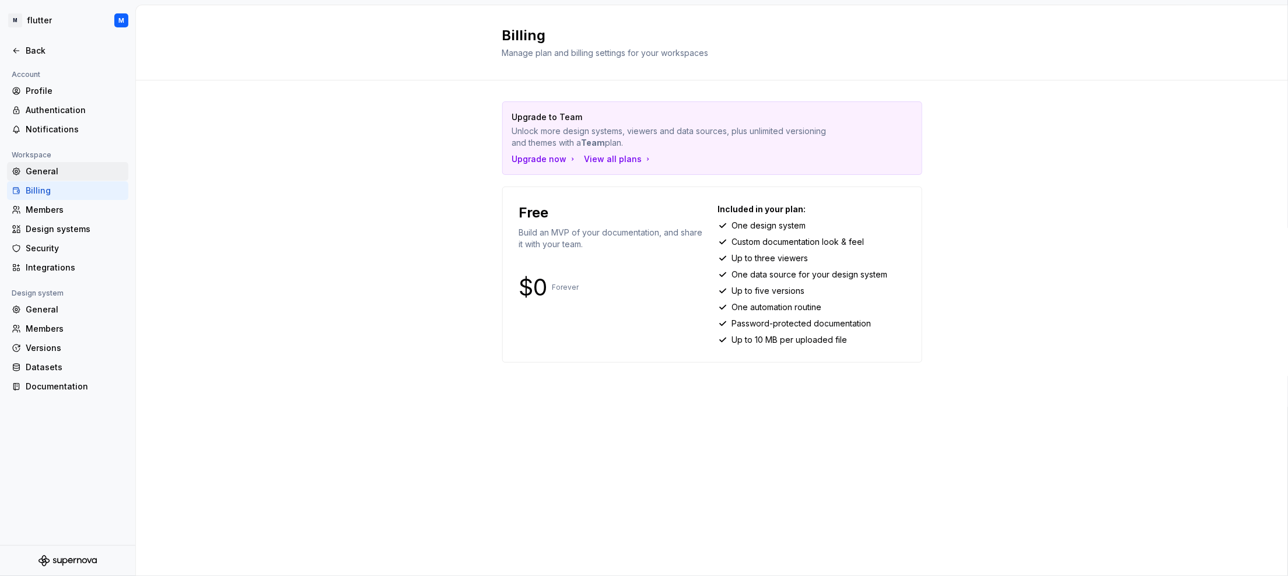
click at [33, 171] on div "General" at bounding box center [75, 172] width 98 height 12
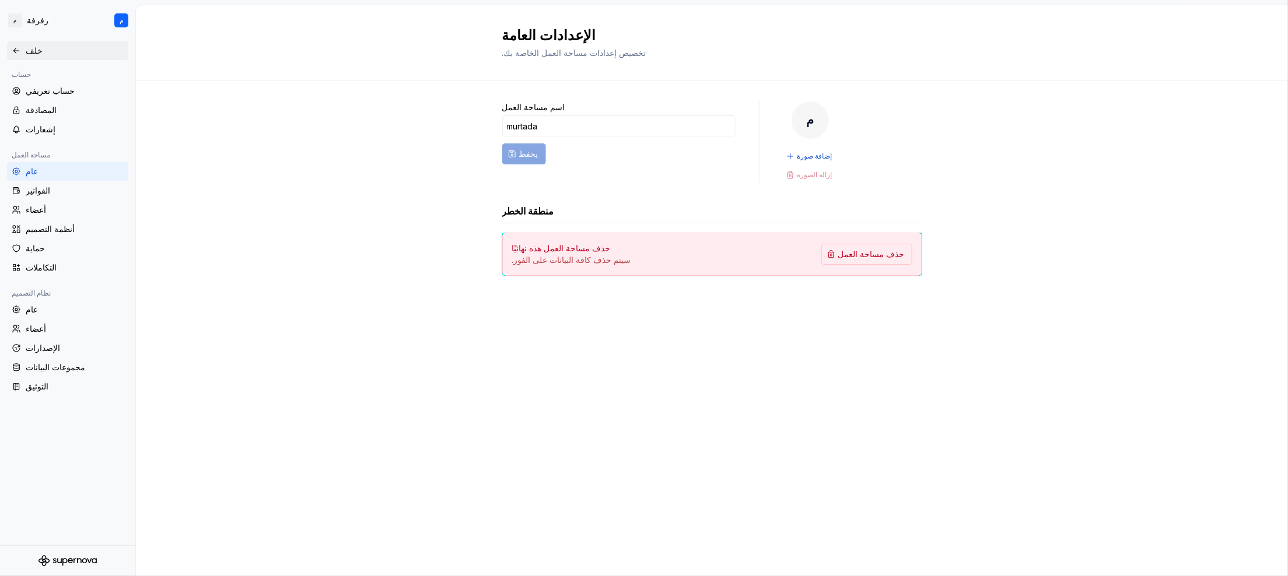
click at [15, 49] on icon at bounding box center [15, 50] width 5 height 5
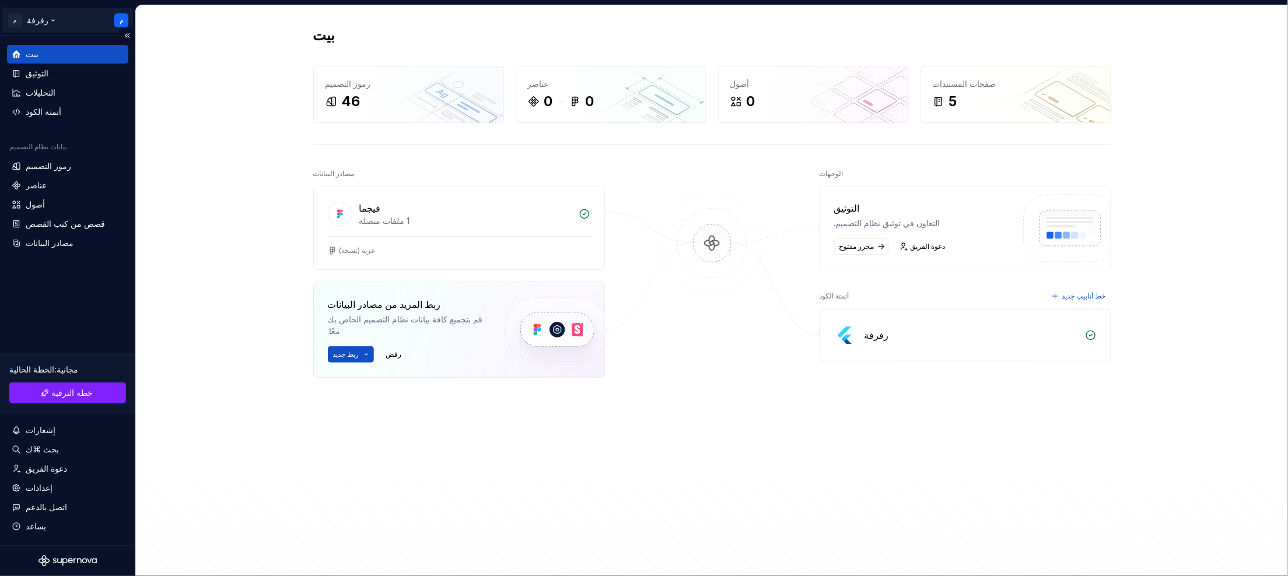
click at [12, 18] on html "م رفرفة م بيت التوثيق التحليلات أتمتة الكود بيانات نظام التصميم رموز التصميم عن…" at bounding box center [644, 288] width 1288 height 576
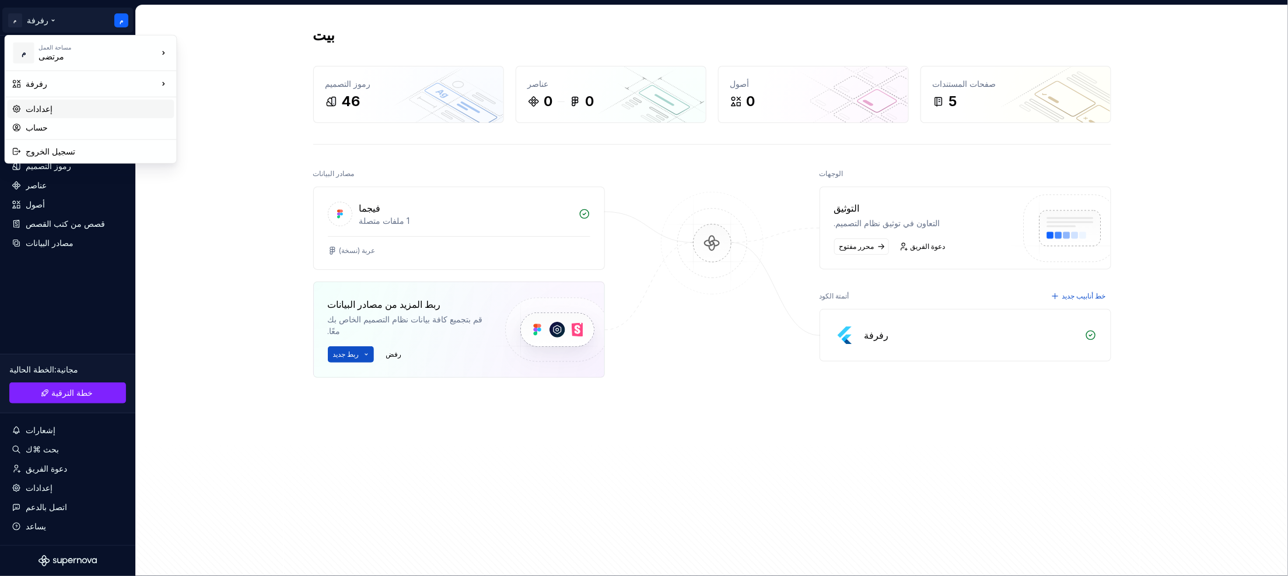
click at [45, 106] on font "إعدادات" at bounding box center [39, 109] width 27 height 10
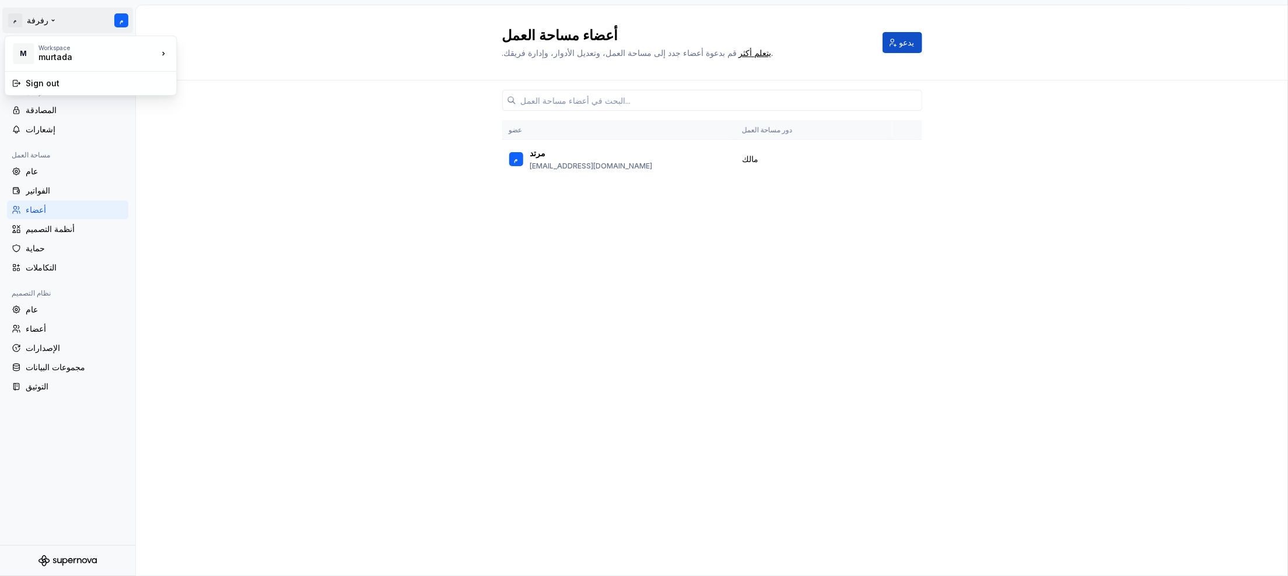
click at [20, 21] on html "م رفرفة م خلف حساب حساب تعريفي المصادقة إشعارات مساحة العمل عام الفواتير أعضاء …" at bounding box center [644, 288] width 1288 height 576
click at [176, 218] on html "م رفرفة م خلف حساب حساب تعريفي المصادقة إشعارات مساحة العمل عام الفواتير أعضاء …" at bounding box center [644, 288] width 1288 height 576
click at [15, 50] on icon at bounding box center [15, 50] width 5 height 5
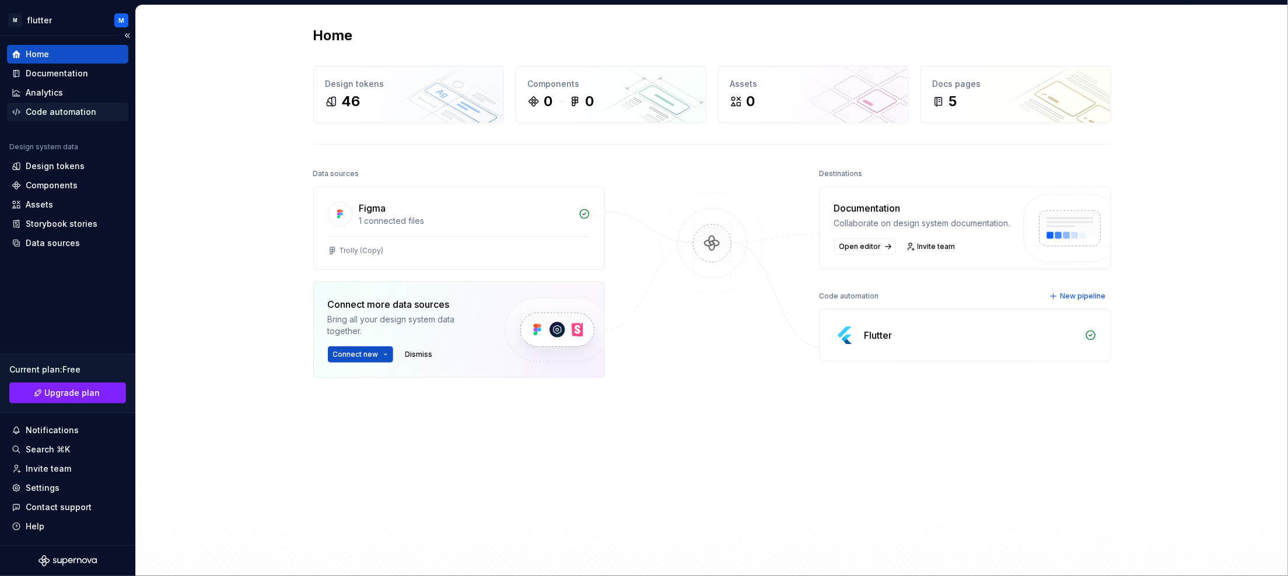
click at [53, 109] on div "Code automation" at bounding box center [61, 112] width 71 height 12
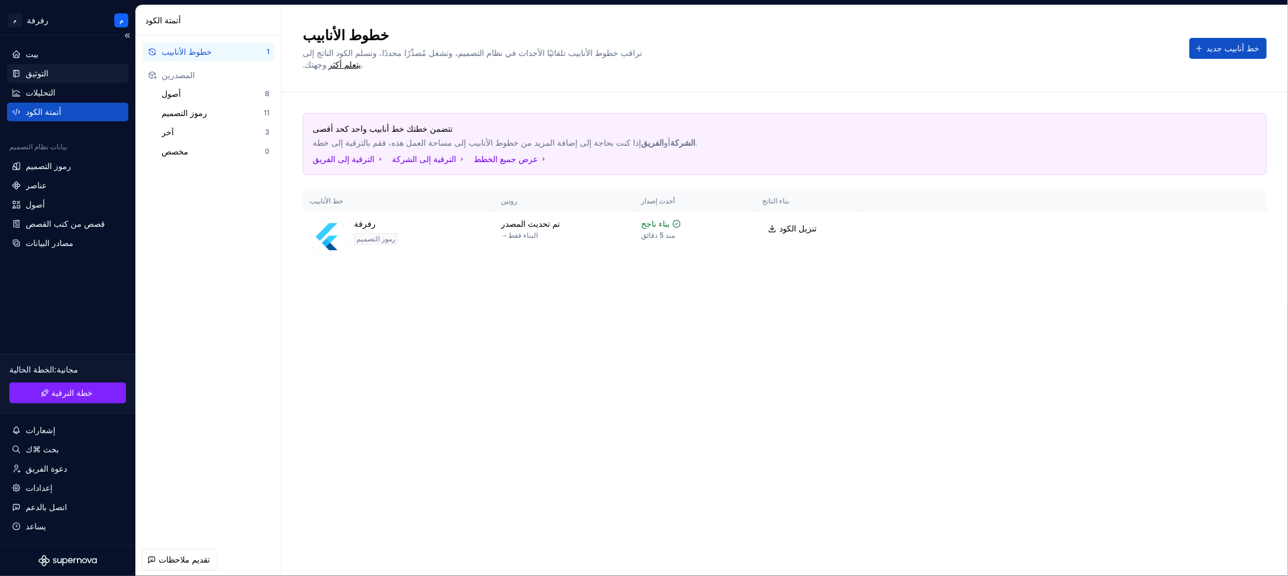
click at [61, 80] on div "التوثيق" at bounding box center [67, 73] width 121 height 19
click at [47, 93] on font "التحليلات" at bounding box center [41, 92] width 30 height 10
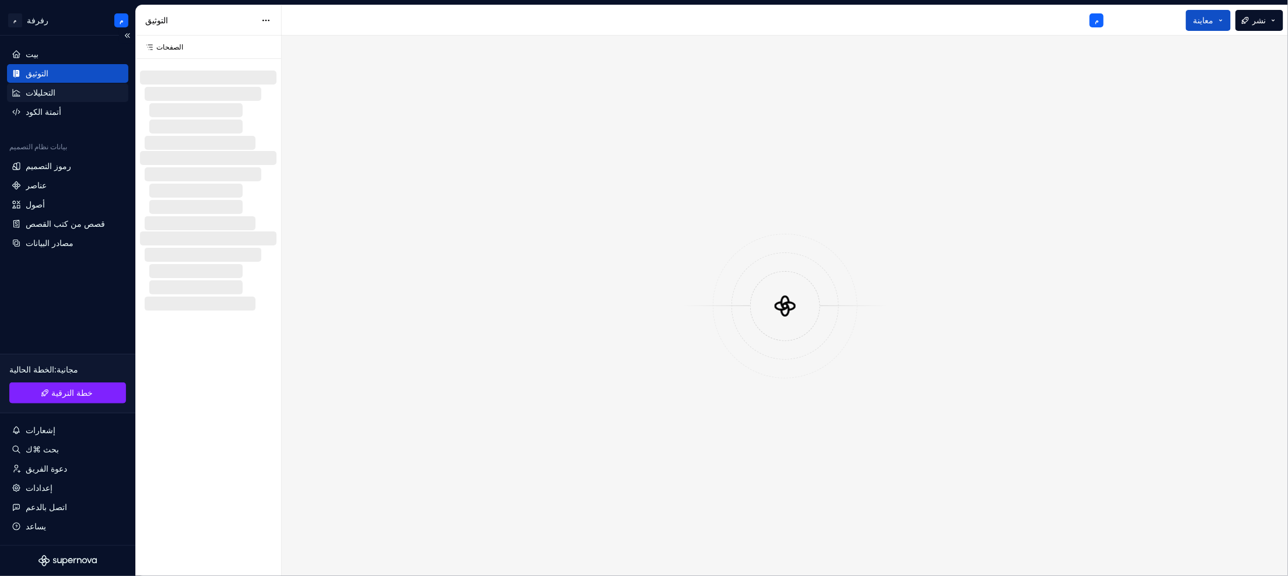
click at [46, 93] on font "التحليلات" at bounding box center [41, 92] width 30 height 10
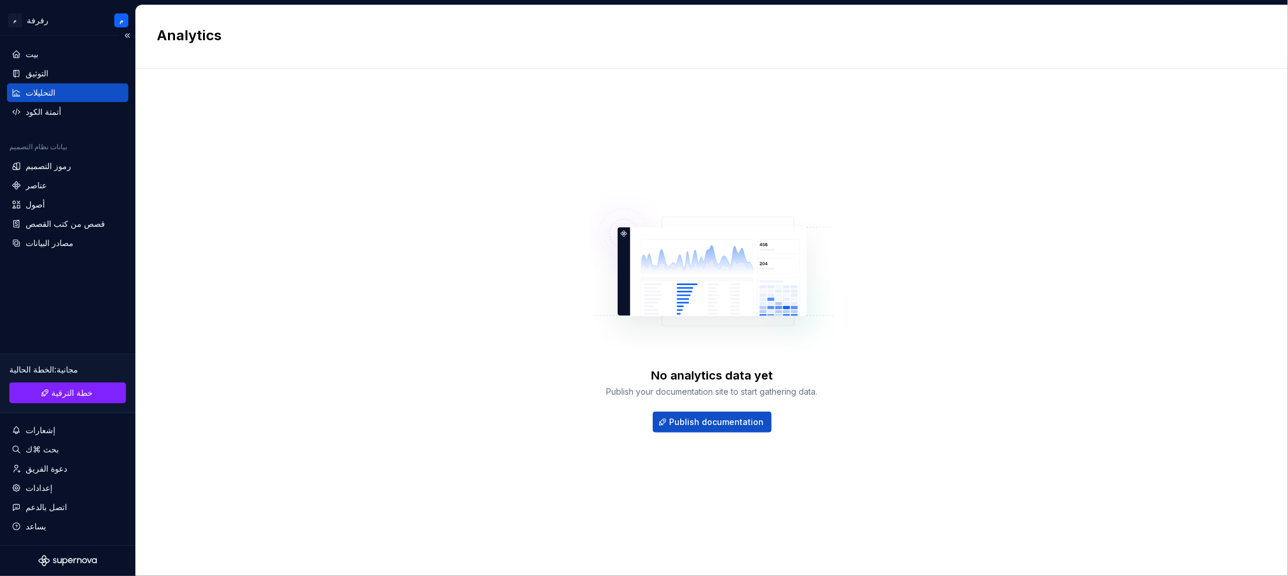
click at [46, 93] on font "التحليلات" at bounding box center [41, 92] width 30 height 10
click at [716, 421] on font "نشر الوثائق" at bounding box center [716, 422] width 39 height 10
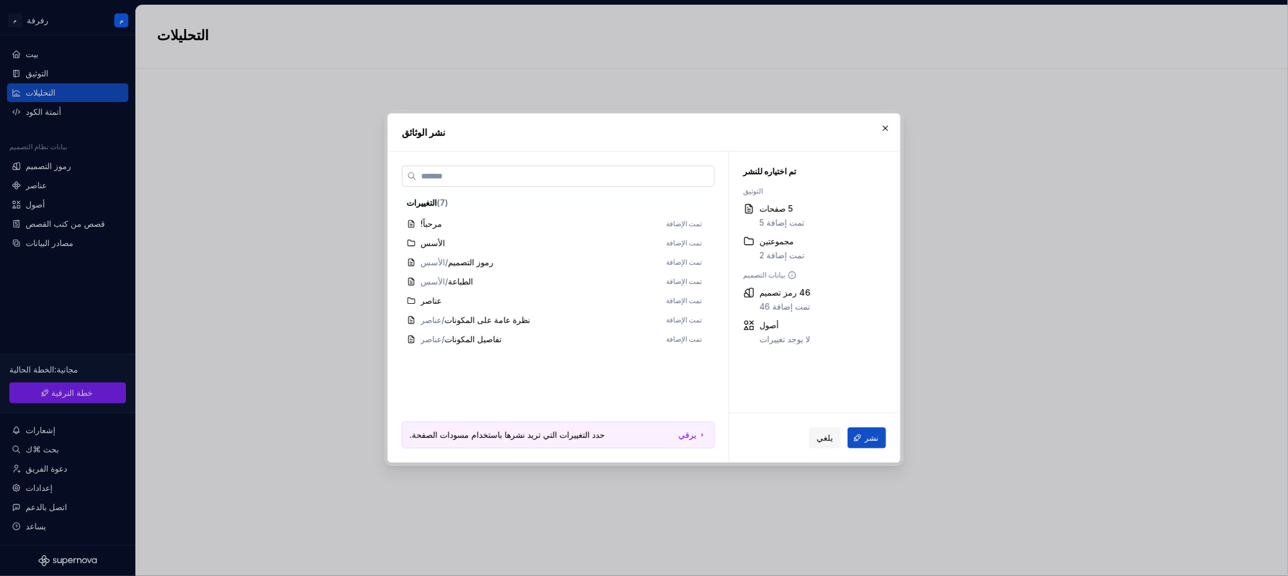
click at [448, 183] on label at bounding box center [558, 176] width 313 height 21
click at [448, 182] on input "search" at bounding box center [564, 176] width 297 height 12
click at [735, 450] on div "يلغي نشر" at bounding box center [814, 437] width 171 height 49
click at [888, 127] on button "button" at bounding box center [885, 128] width 16 height 16
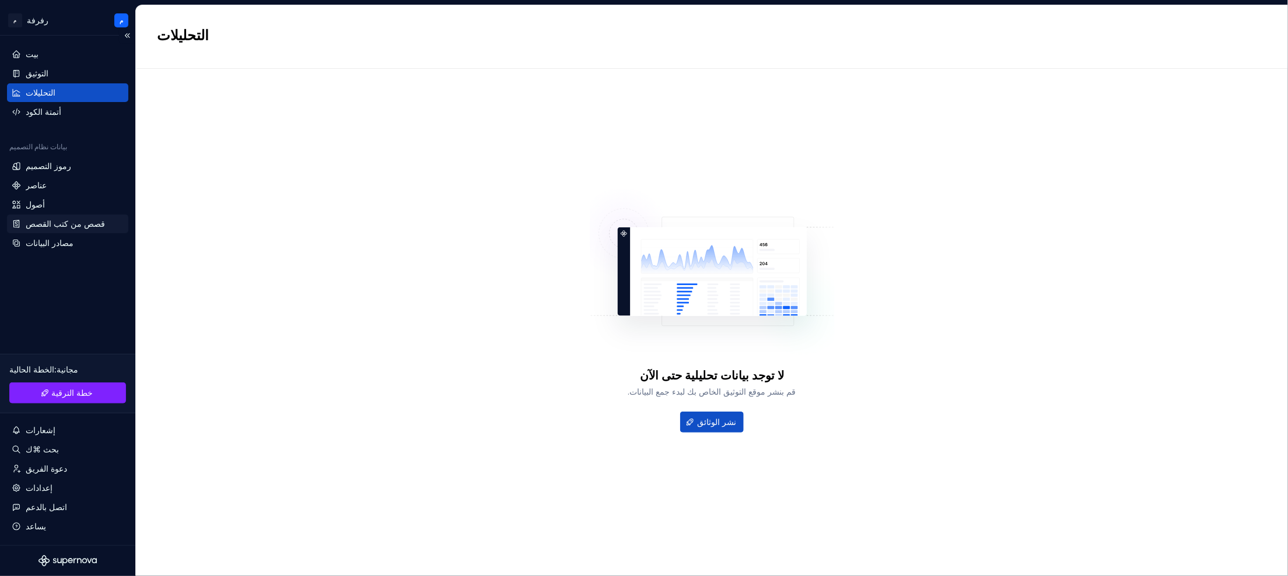
click at [70, 220] on font "قصص من كتب القصص" at bounding box center [65, 224] width 79 height 10
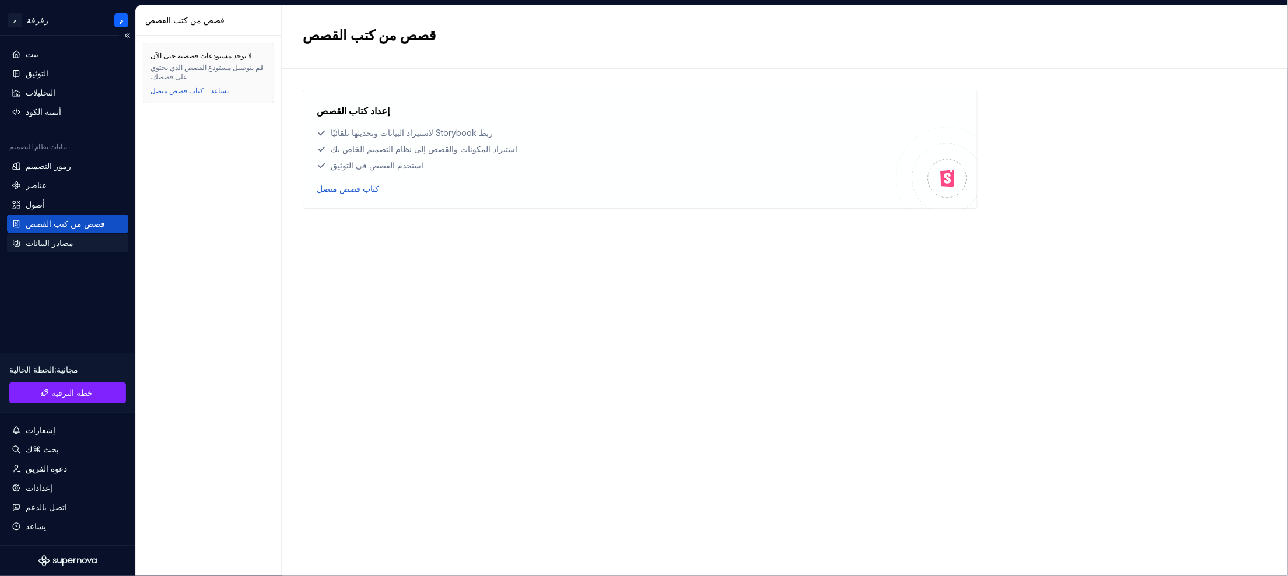
click at [59, 245] on font "مصادر البيانات" at bounding box center [50, 243] width 48 height 10
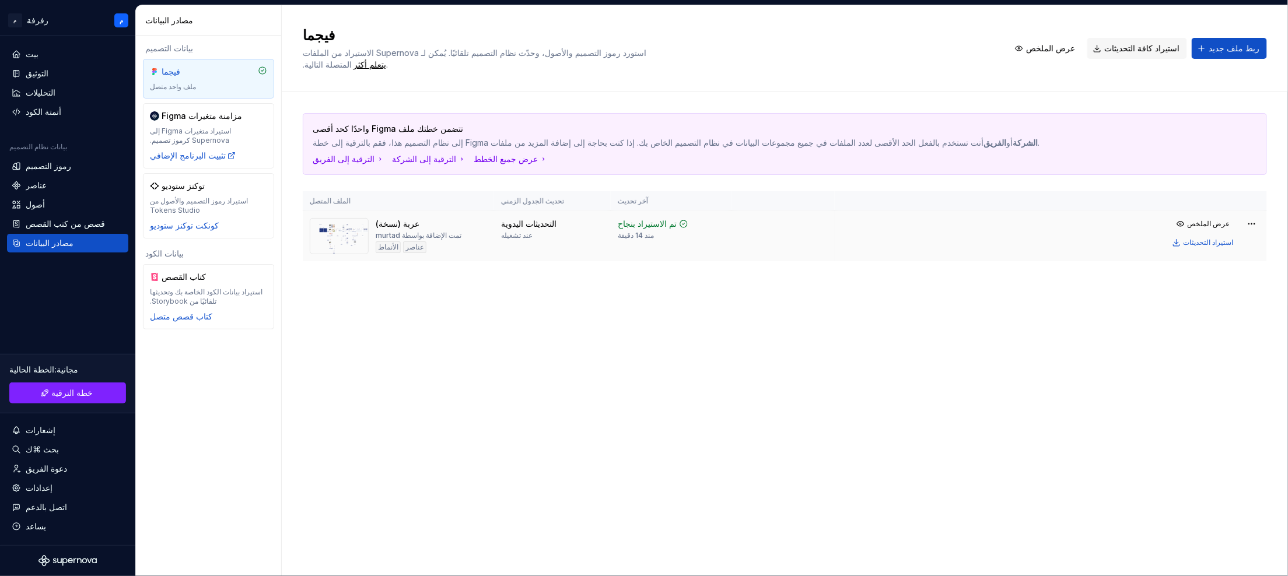
click at [343, 249] on img at bounding box center [339, 236] width 59 height 36
click at [343, 247] on img at bounding box center [339, 236] width 59 height 36
click at [343, 241] on img at bounding box center [339, 236] width 59 height 36
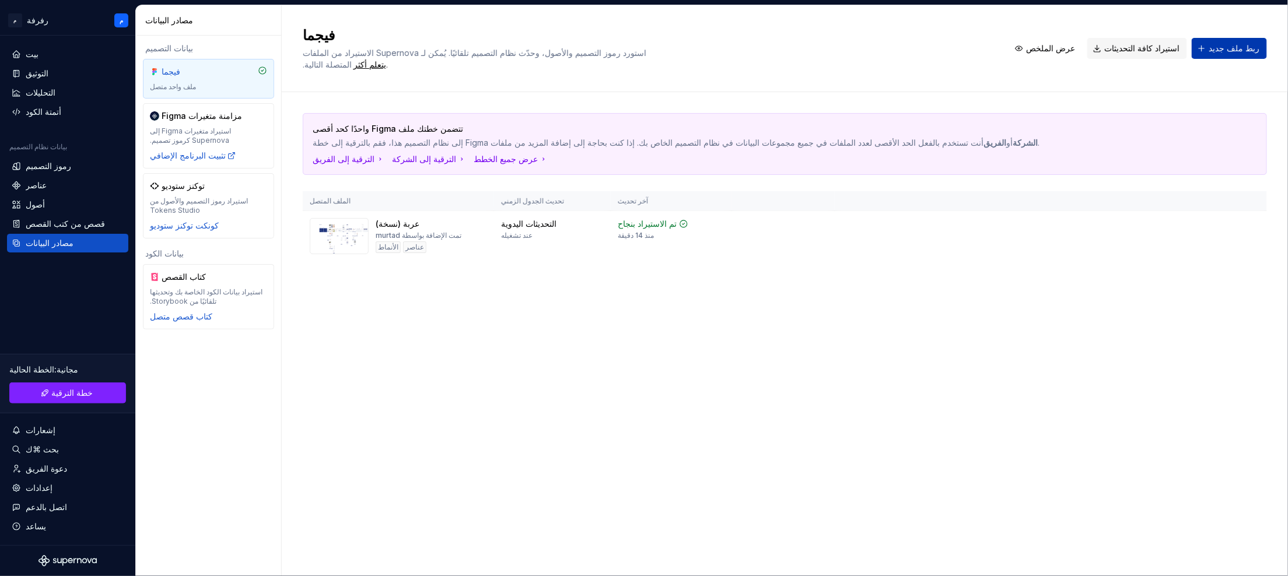
click at [1210, 49] on button "ربط ملف جديد" at bounding box center [1228, 48] width 75 height 21
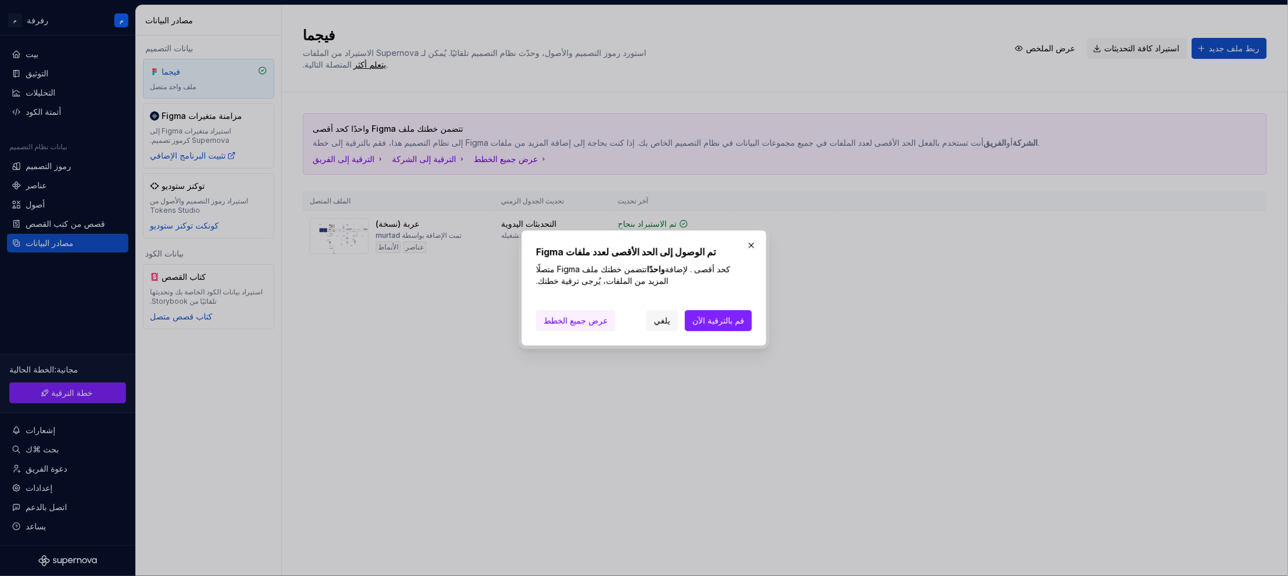
click at [562, 322] on font "عرض جميع الخطط" at bounding box center [576, 321] width 64 height 10
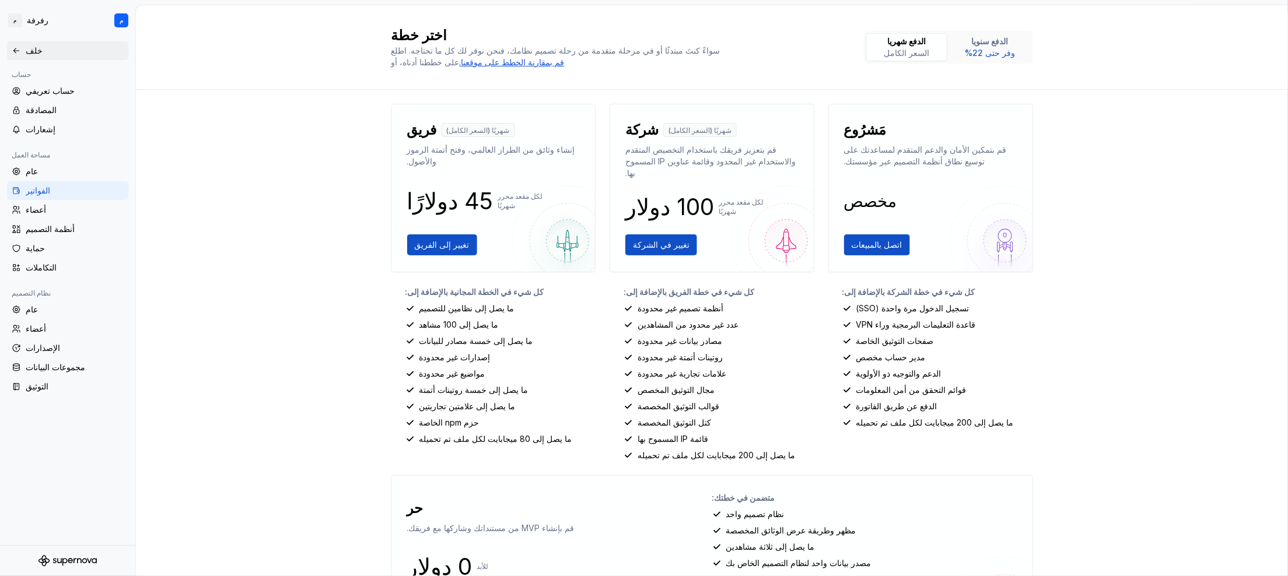
click at [12, 47] on icon at bounding box center [16, 50] width 9 height 9
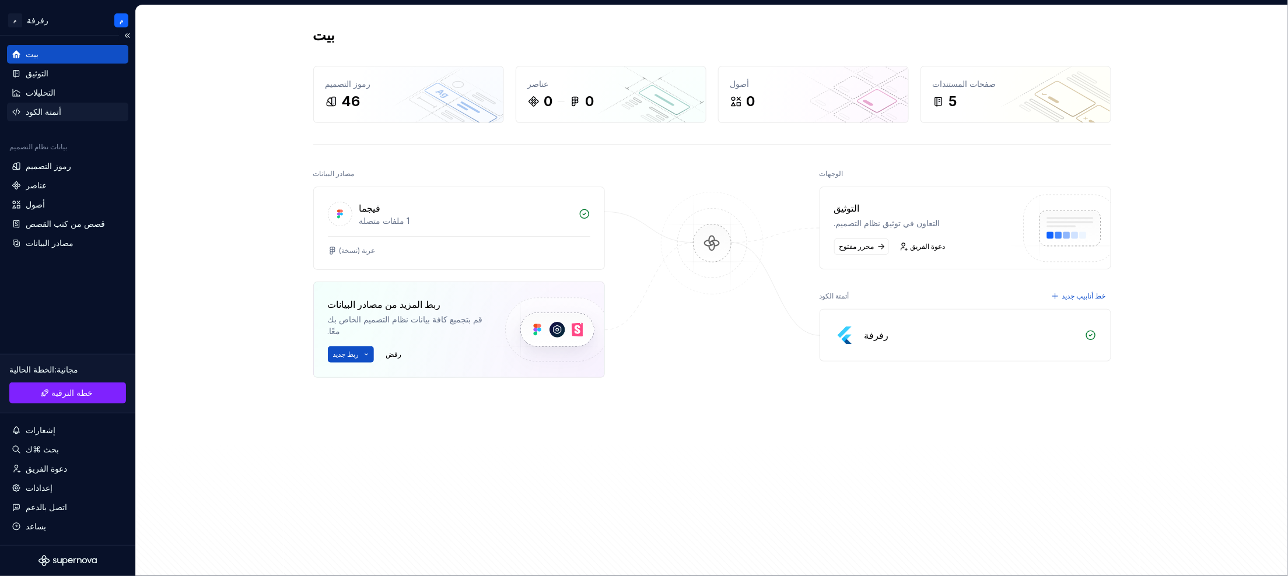
click at [30, 104] on div "أتمتة الكود" at bounding box center [67, 112] width 121 height 19
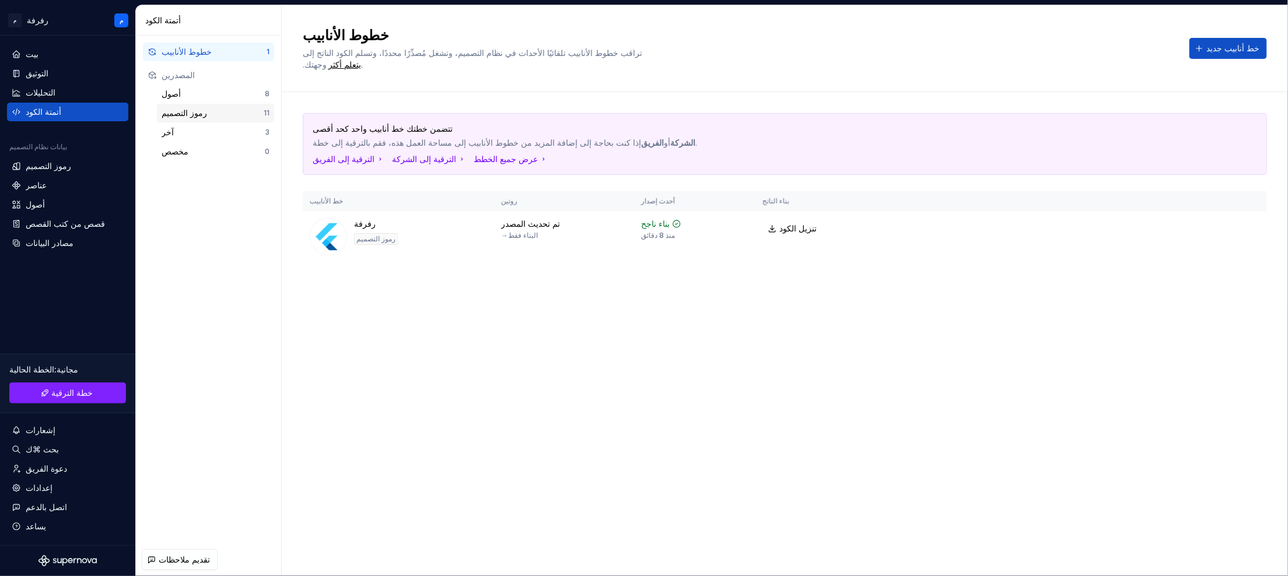
click at [220, 106] on div "رموز التصميم 11" at bounding box center [215, 113] width 117 height 19
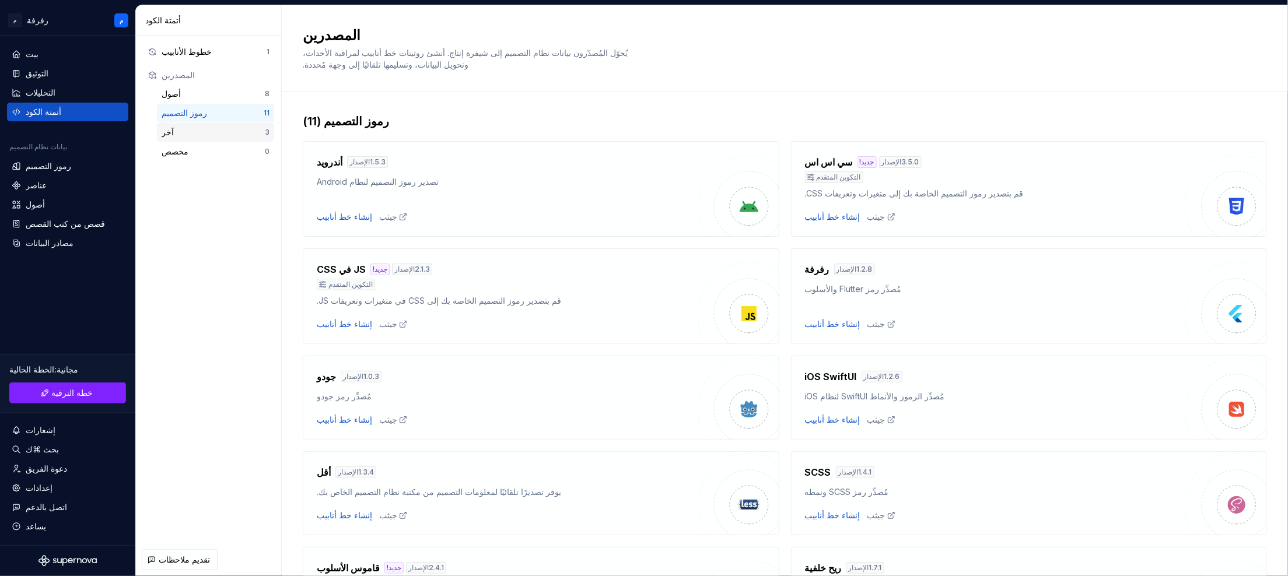
click at [167, 135] on font "آخر" at bounding box center [168, 132] width 12 height 10
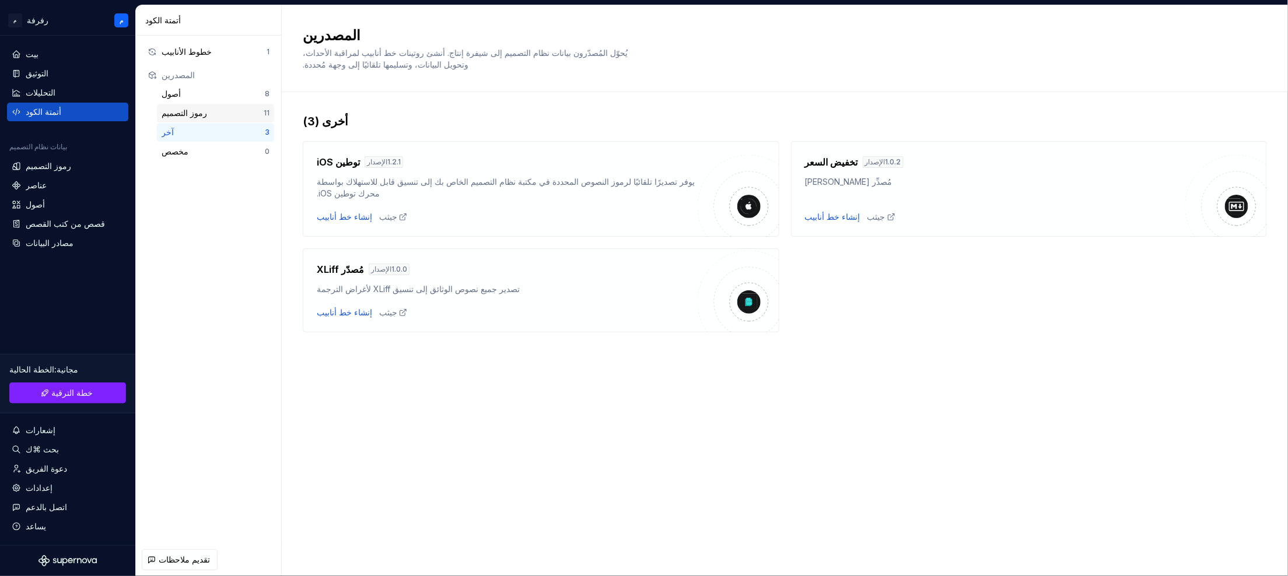
click at [238, 120] on div "رموز التصميم 11" at bounding box center [215, 113] width 117 height 19
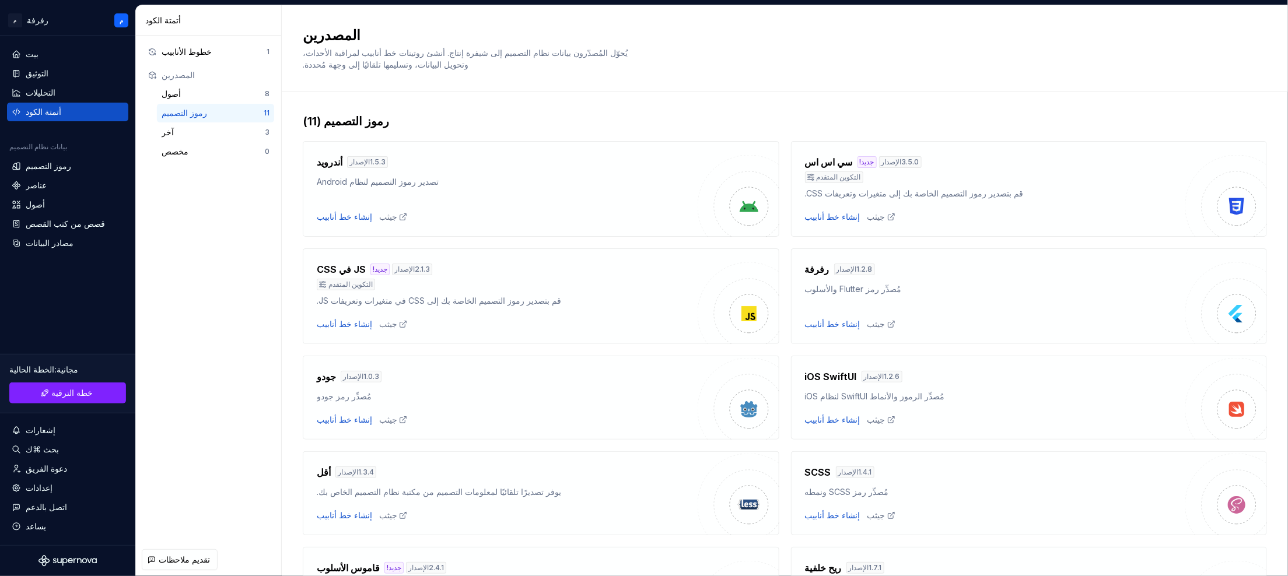
click at [386, 177] on font "تصدير رموز التصميم لنظام Android" at bounding box center [378, 182] width 122 height 10
click at [711, 213] on img at bounding box center [739, 196] width 82 height 82
click at [337, 217] on font "إنشاء خط أنابيب" at bounding box center [344, 217] width 55 height 10
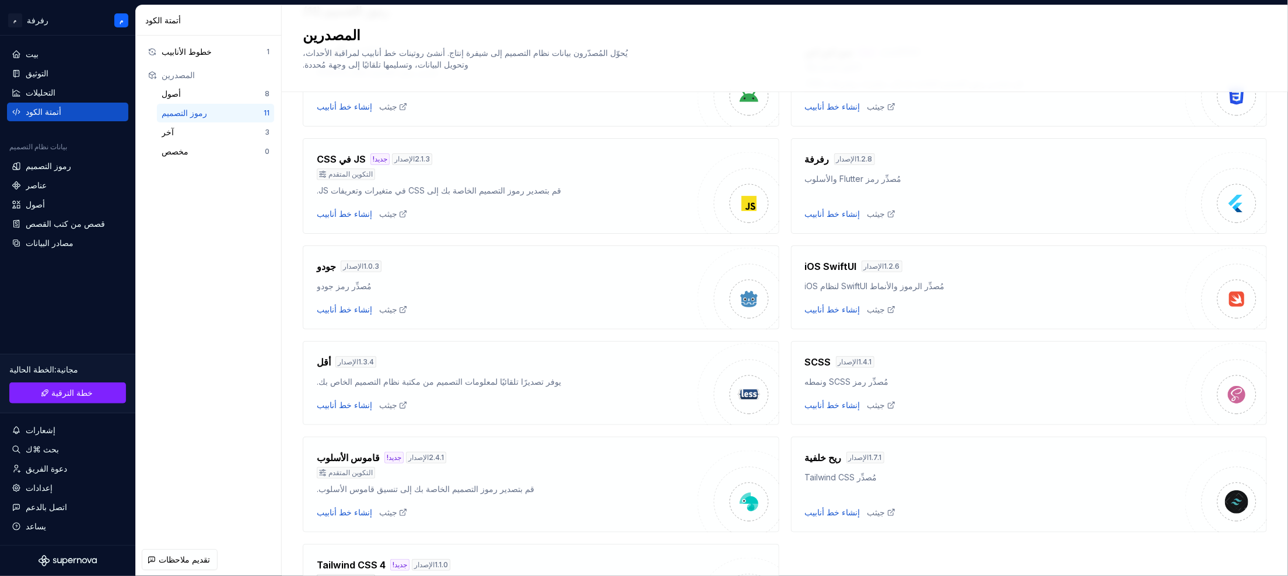
scroll to position [97, 0]
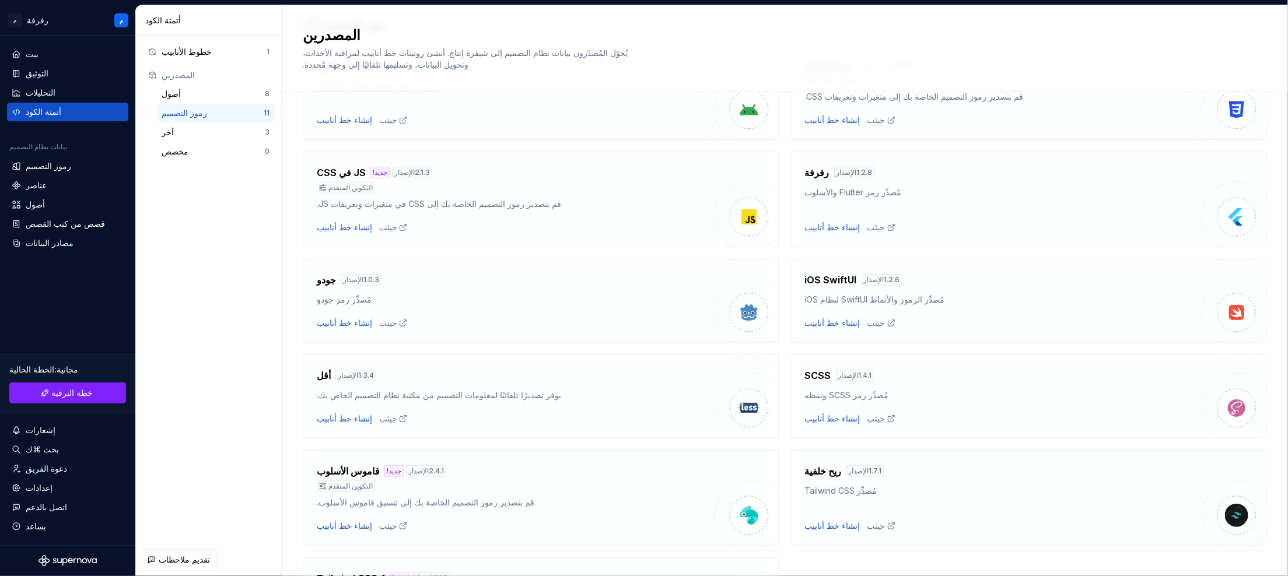
click at [881, 191] on font "مُصدِّر رمز Flutter والأسلوب" at bounding box center [853, 192] width 97 height 10
click at [820, 181] on div "رفرفة الإصدار 1.2.8" at bounding box center [995, 174] width 381 height 16
click at [1229, 219] on img at bounding box center [1236, 216] width 23 height 23
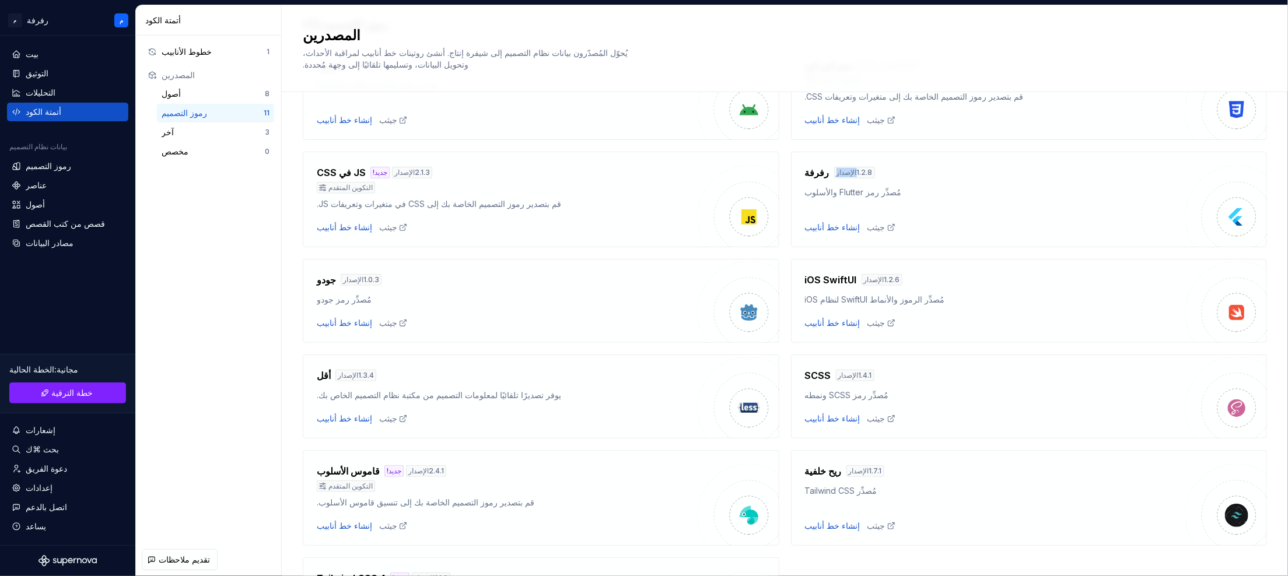
click at [1229, 219] on img at bounding box center [1236, 216] width 23 height 23
